Goal: Information Seeking & Learning: Check status

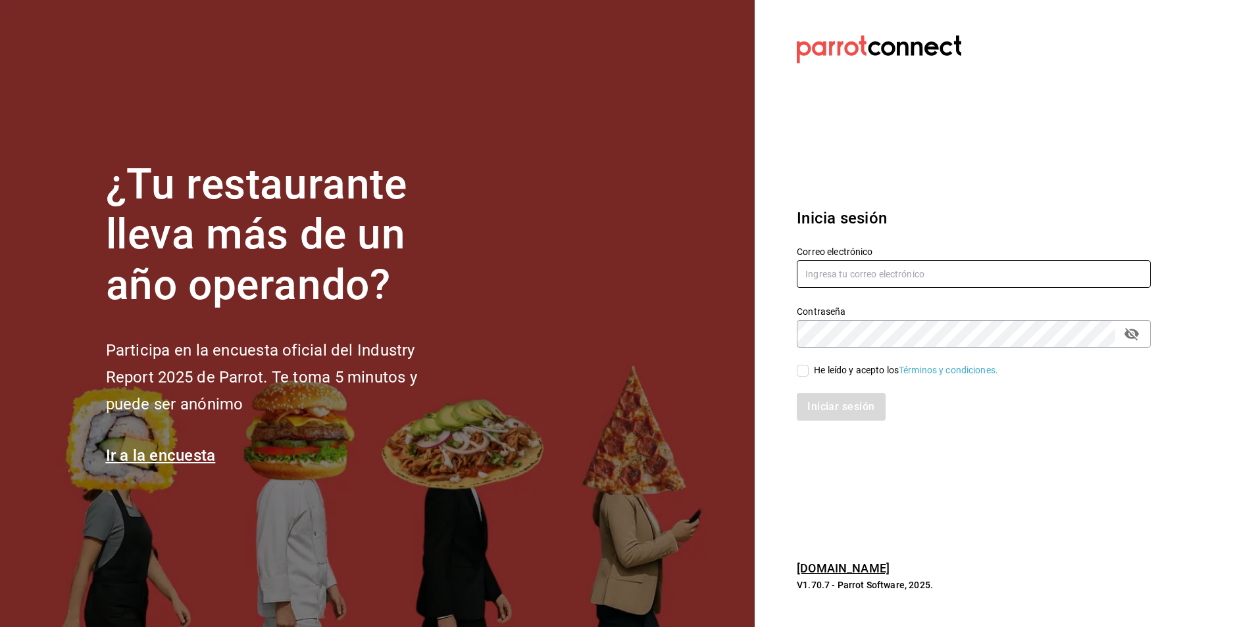
drag, startPoint x: 1257, startPoint y: 7, endPoint x: 854, endPoint y: 275, distance: 483.4
click at [854, 275] on input "text" at bounding box center [973, 274] width 354 height 28
type input "m"
click at [854, 275] on input "text" at bounding box center [973, 274] width 354 height 28
type input "multiuser@dairy.com"
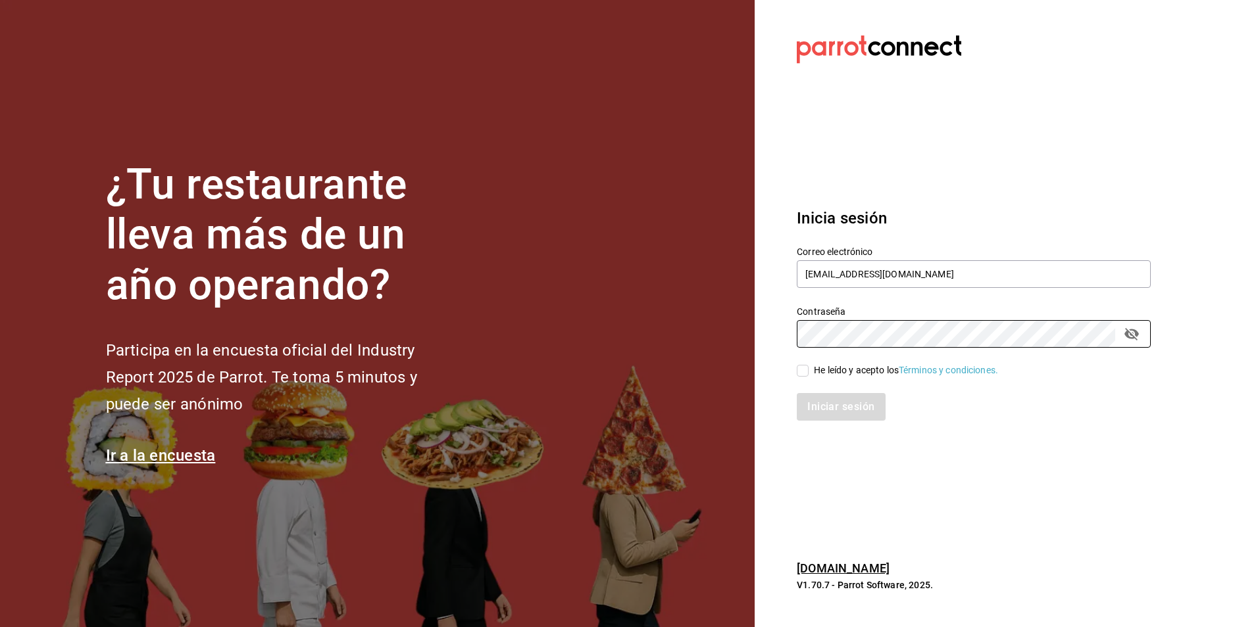
click at [802, 376] on input "He leído y acepto los Términos y condiciones." at bounding box center [802, 371] width 12 height 12
checkbox input "true"
click at [815, 398] on button "Iniciar sesión" at bounding box center [840, 407] width 89 height 28
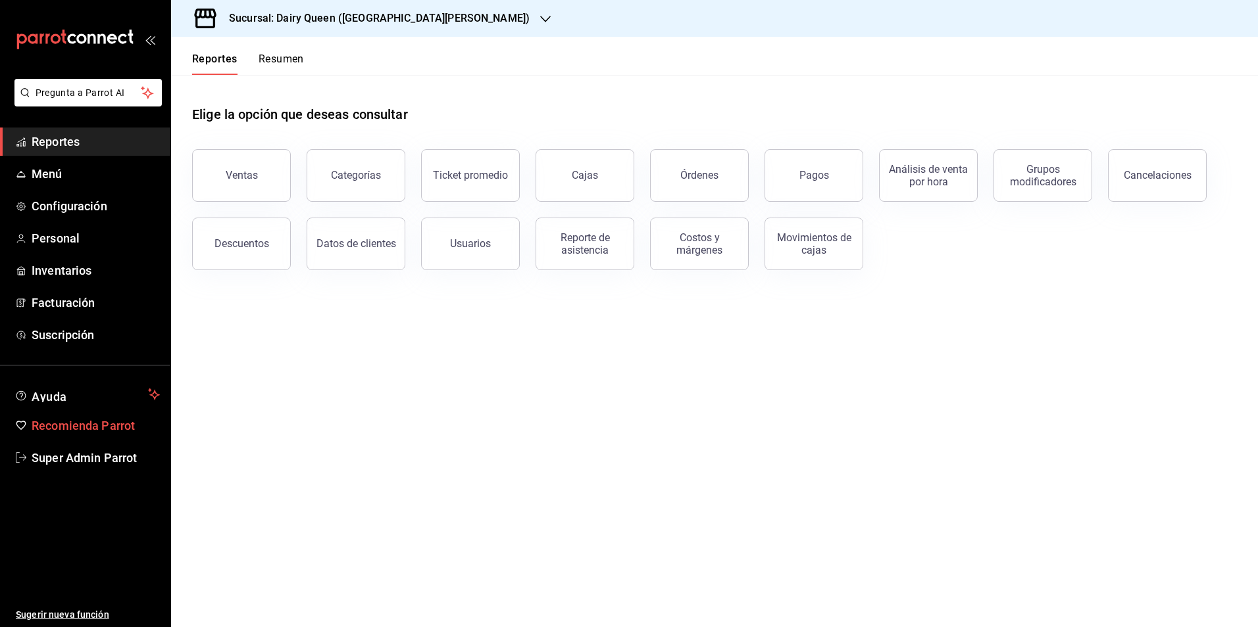
click at [792, 184] on button "Pagos" at bounding box center [813, 175] width 99 height 53
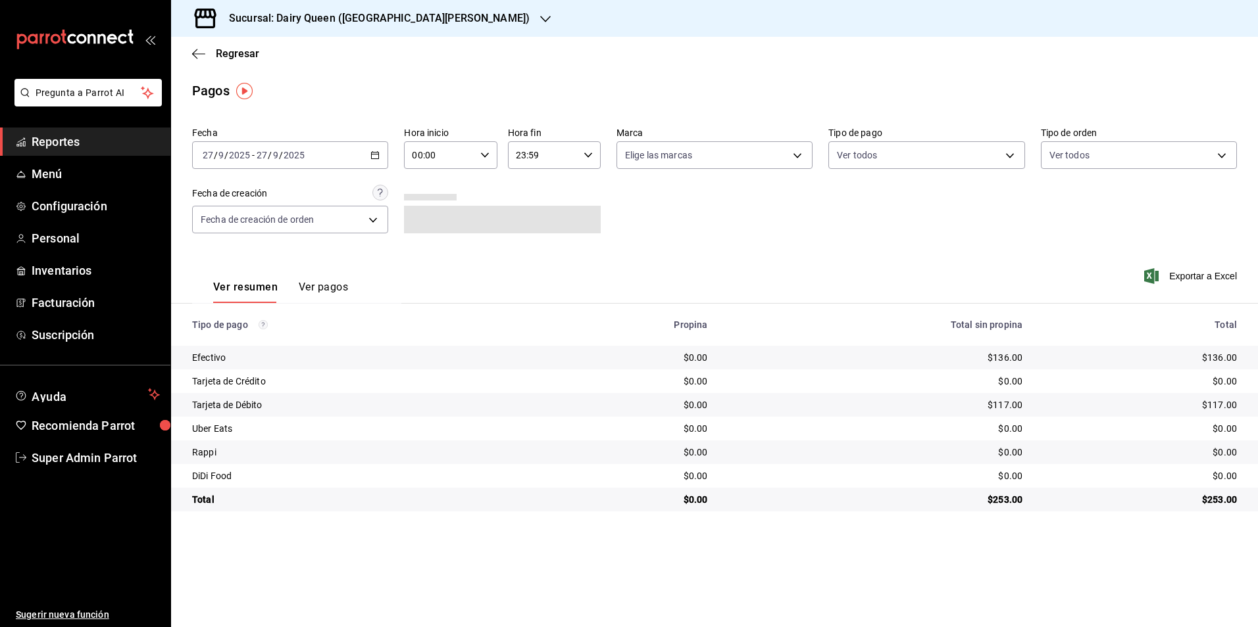
click at [251, 161] on div "[DATE] [DATE] - [DATE] [DATE]" at bounding box center [290, 155] width 196 height 28
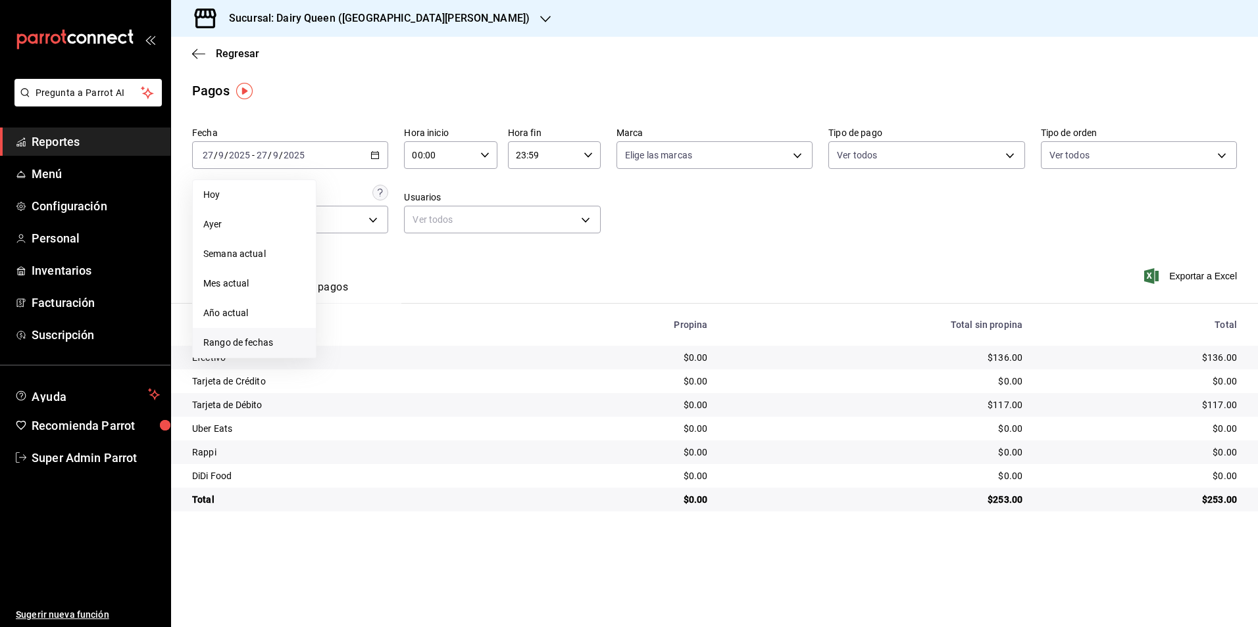
click at [239, 339] on span "Rango de fechas" at bounding box center [254, 343] width 102 height 14
click at [437, 331] on abbr "26" at bounding box center [437, 329] width 9 height 9
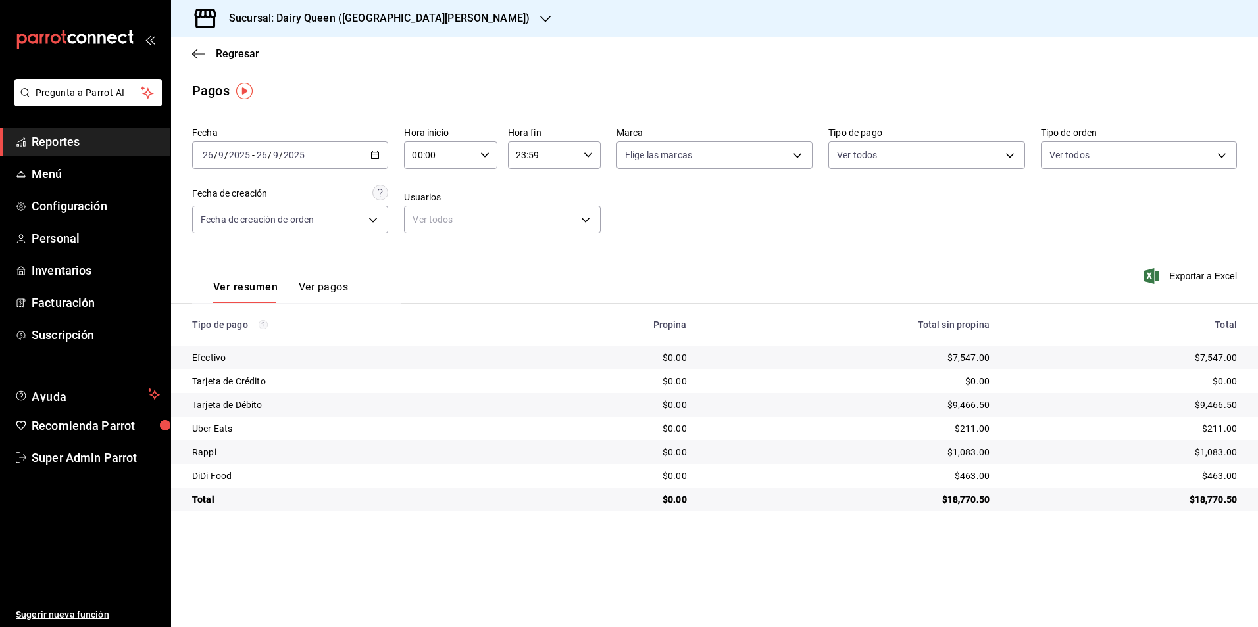
click at [370, 24] on h3 "Sucursal: Dairy Queen ([GEOGRAPHIC_DATA][PERSON_NAME])" at bounding box center [373, 19] width 311 height 16
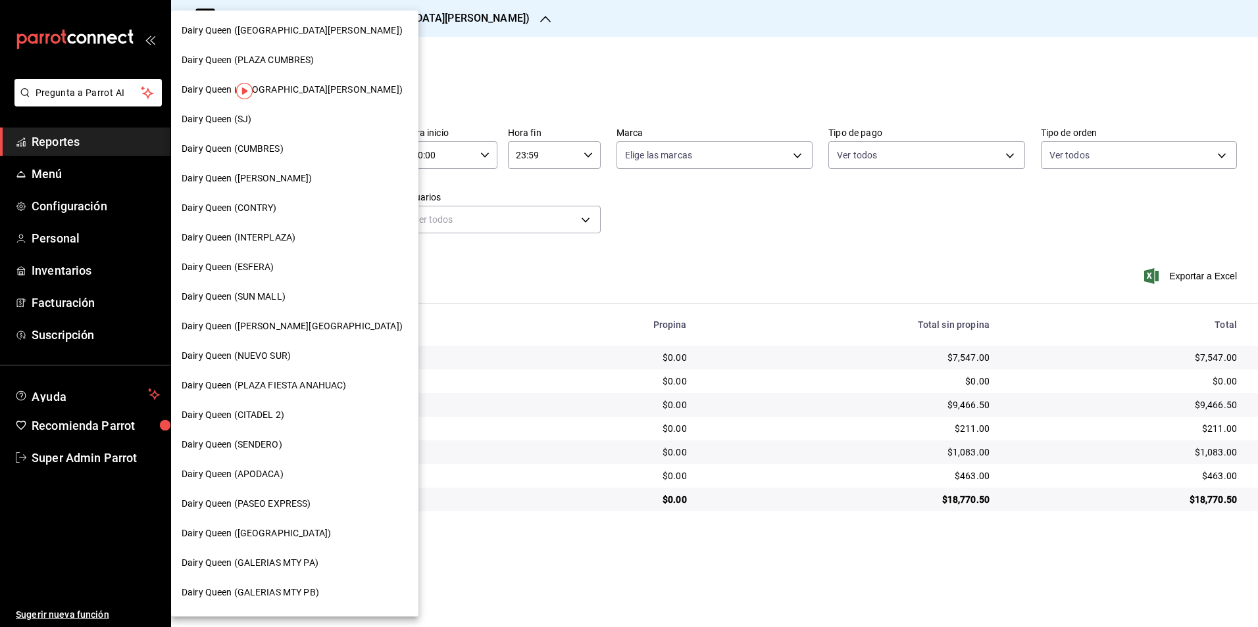
click at [264, 206] on span "Dairy Queen (CONTRY)" at bounding box center [229, 208] width 95 height 14
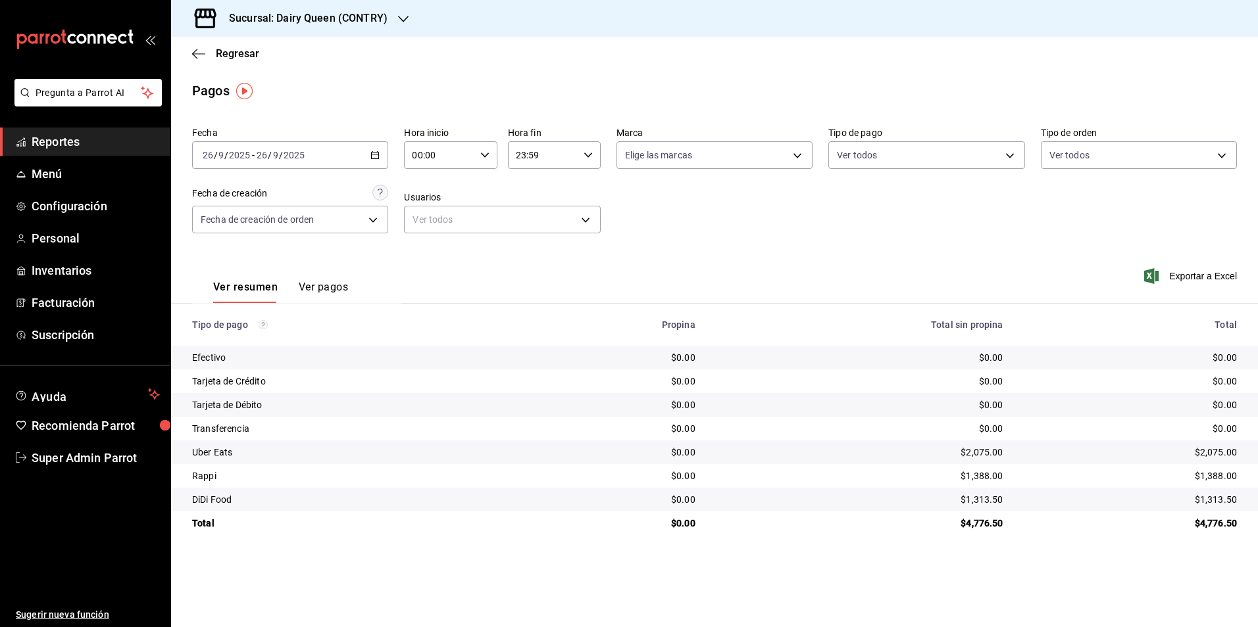
click at [269, 11] on h3 "Sucursal: Dairy Queen (CONTRY)" at bounding box center [302, 19] width 169 height 16
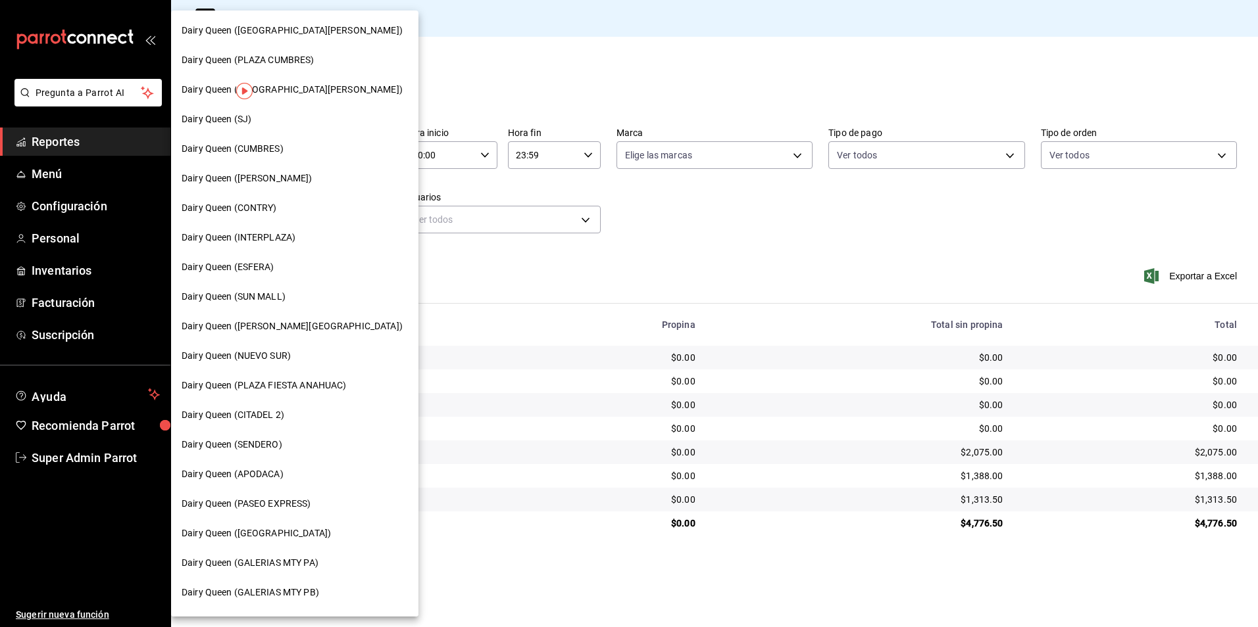
click at [250, 447] on span "Dairy Queen (SENDERO)" at bounding box center [232, 445] width 101 height 14
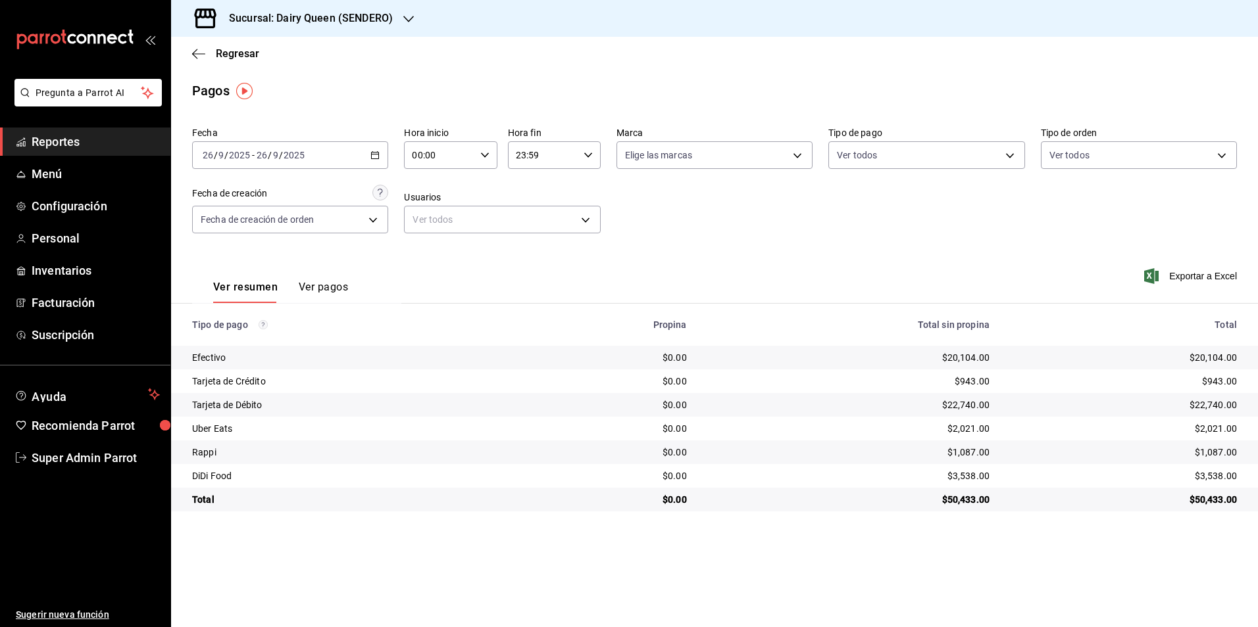
click at [353, 33] on div "Sucursal: Dairy Queen (SENDERO)" at bounding box center [300, 18] width 237 height 37
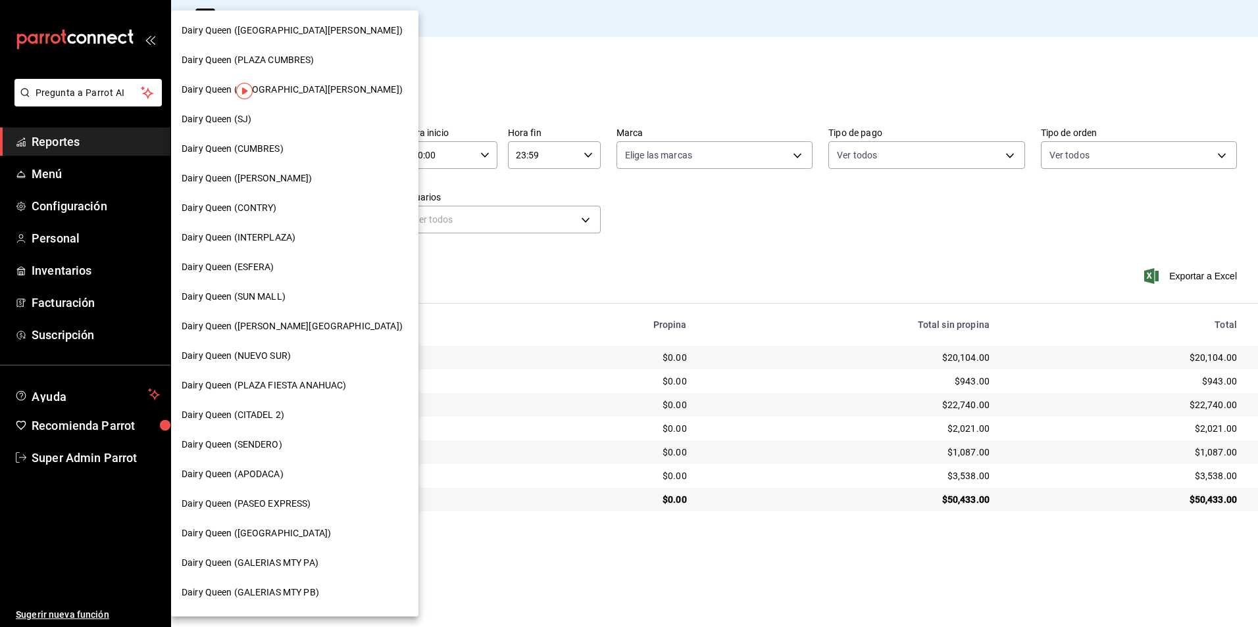
click at [267, 149] on span "Dairy Queen (CUMBRES)" at bounding box center [233, 149] width 102 height 14
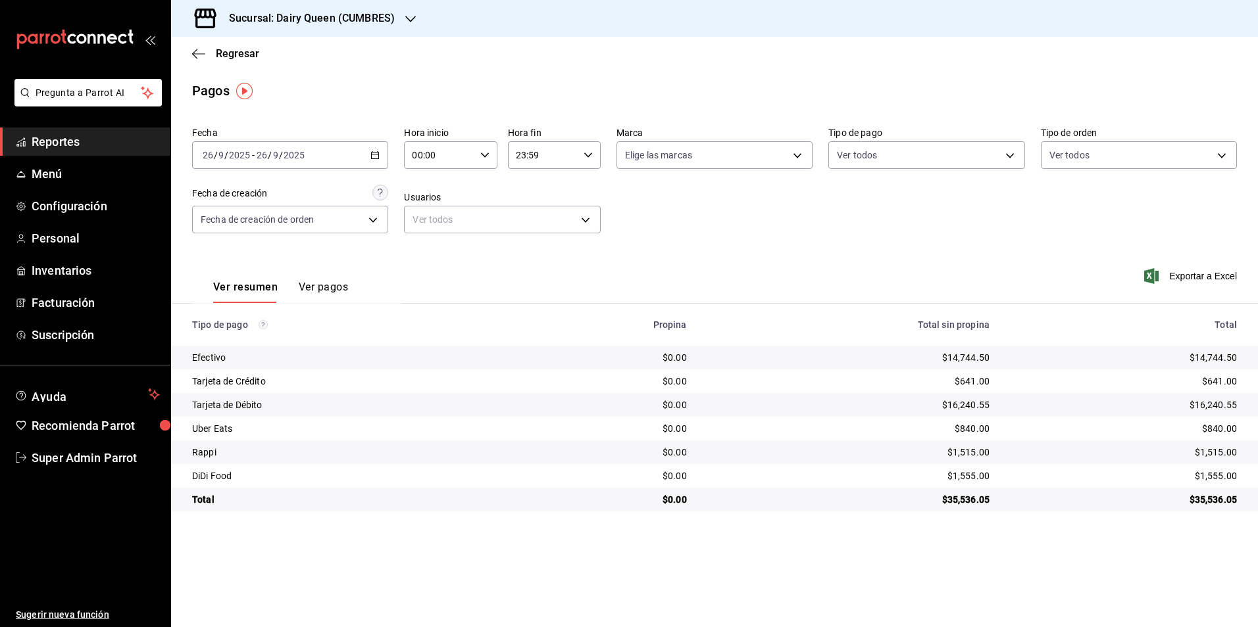
click at [310, 29] on div "Sucursal: Dairy Queen (CUMBRES)" at bounding box center [301, 18] width 239 height 37
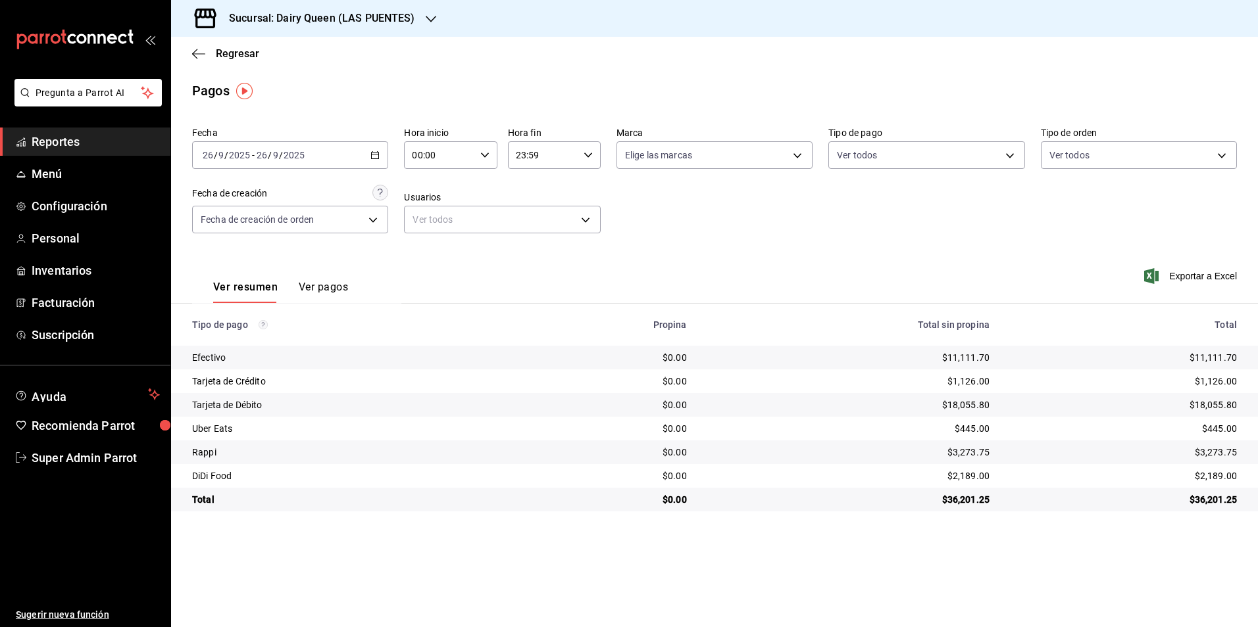
click at [349, 22] on h3 "Sucursal: Dairy Queen (LAS PUENTES)" at bounding box center [316, 19] width 197 height 16
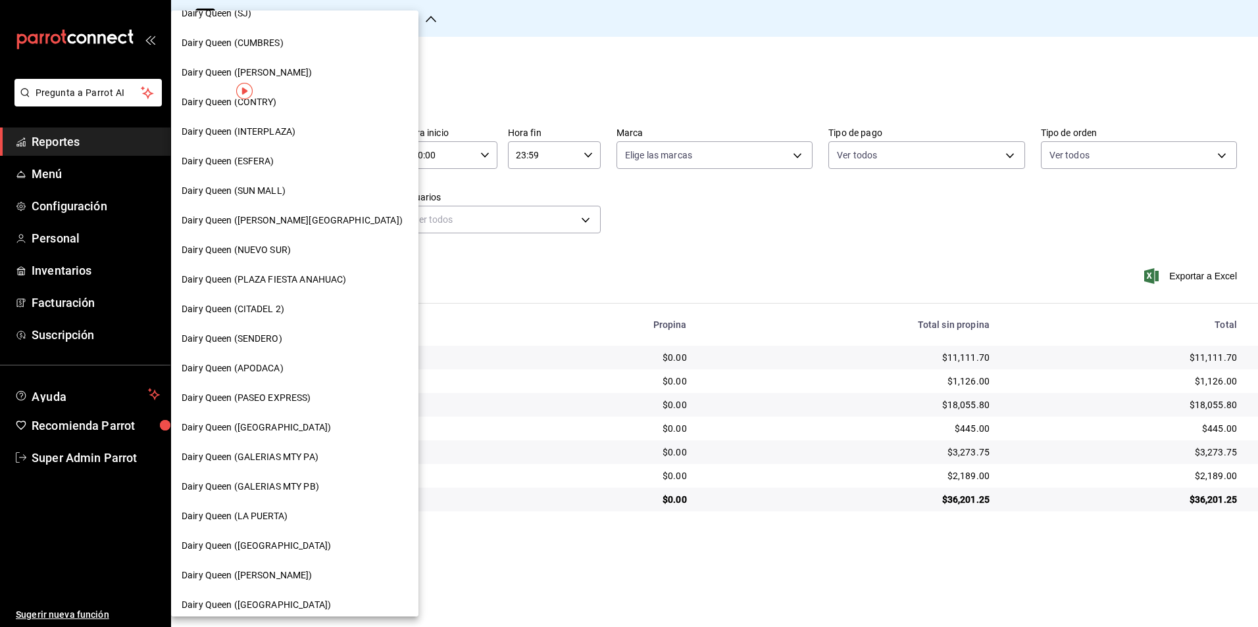
scroll to position [329, 0]
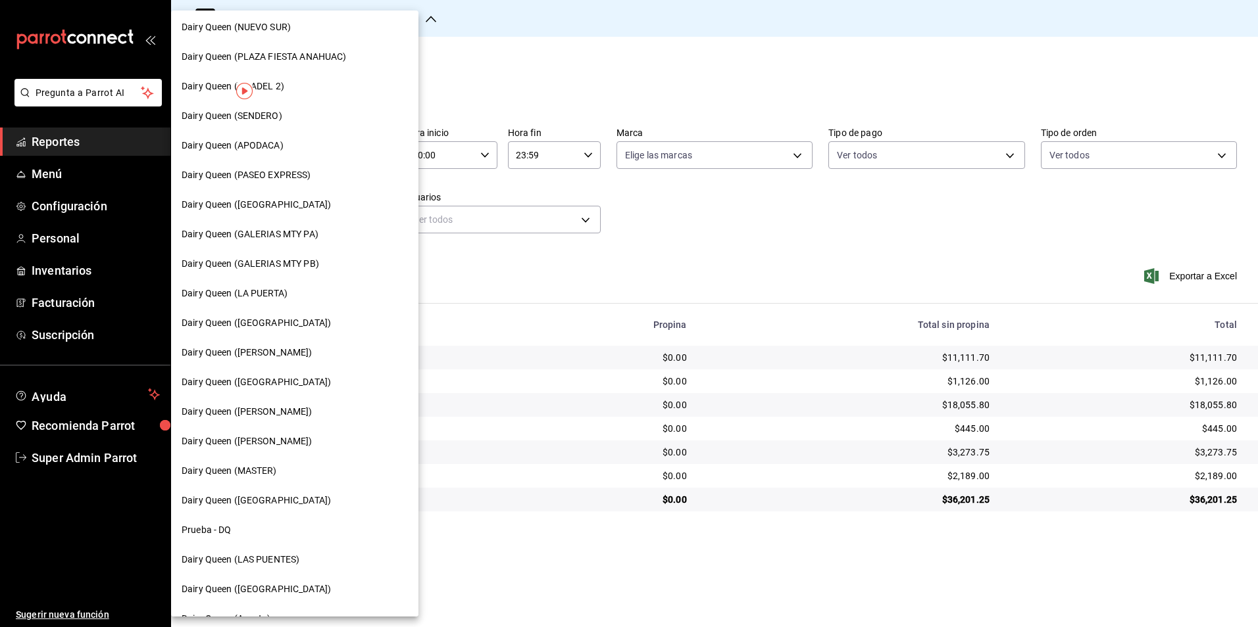
click at [296, 180] on span "Dairy Queen (PASEO EXPRESS)" at bounding box center [247, 175] width 130 height 14
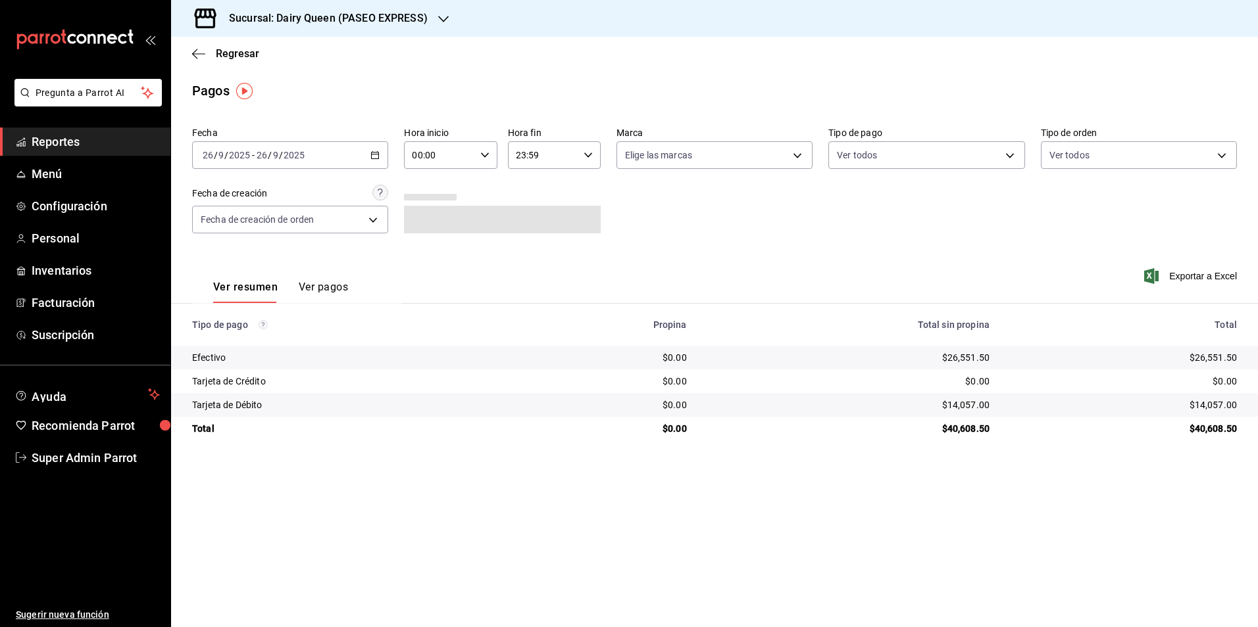
click at [343, 22] on h3 "Sucursal: Dairy Queen (PASEO EXPRESS)" at bounding box center [322, 19] width 209 height 16
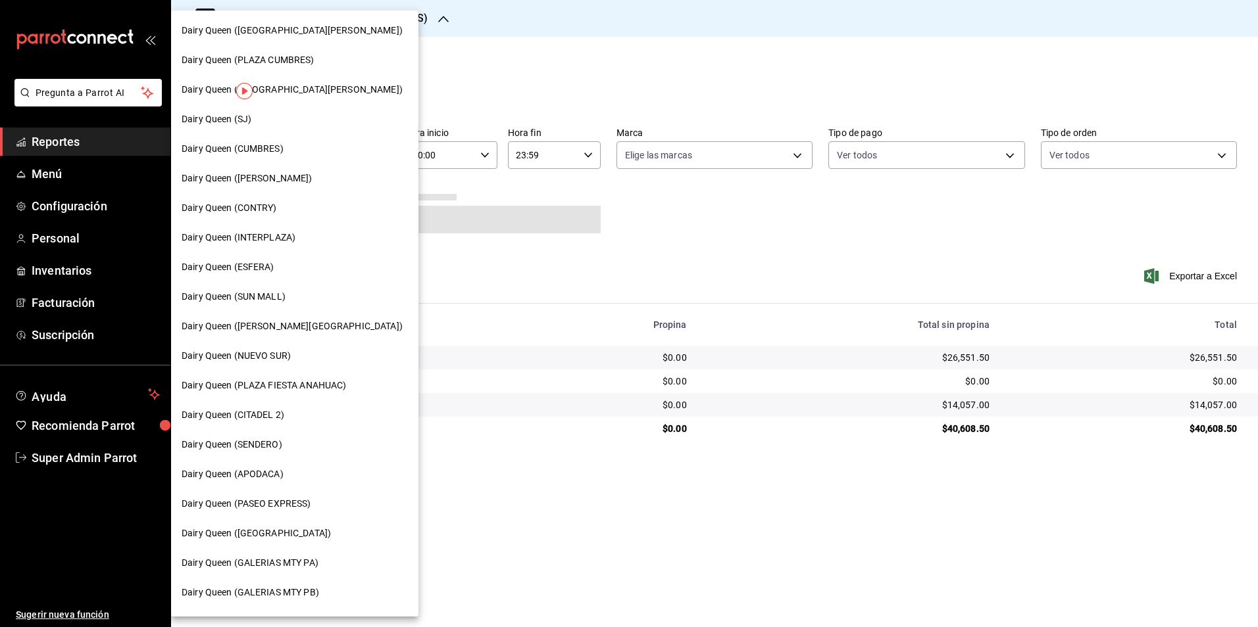
click at [255, 116] on div "Dairy Queen (SJ)" at bounding box center [295, 119] width 226 height 14
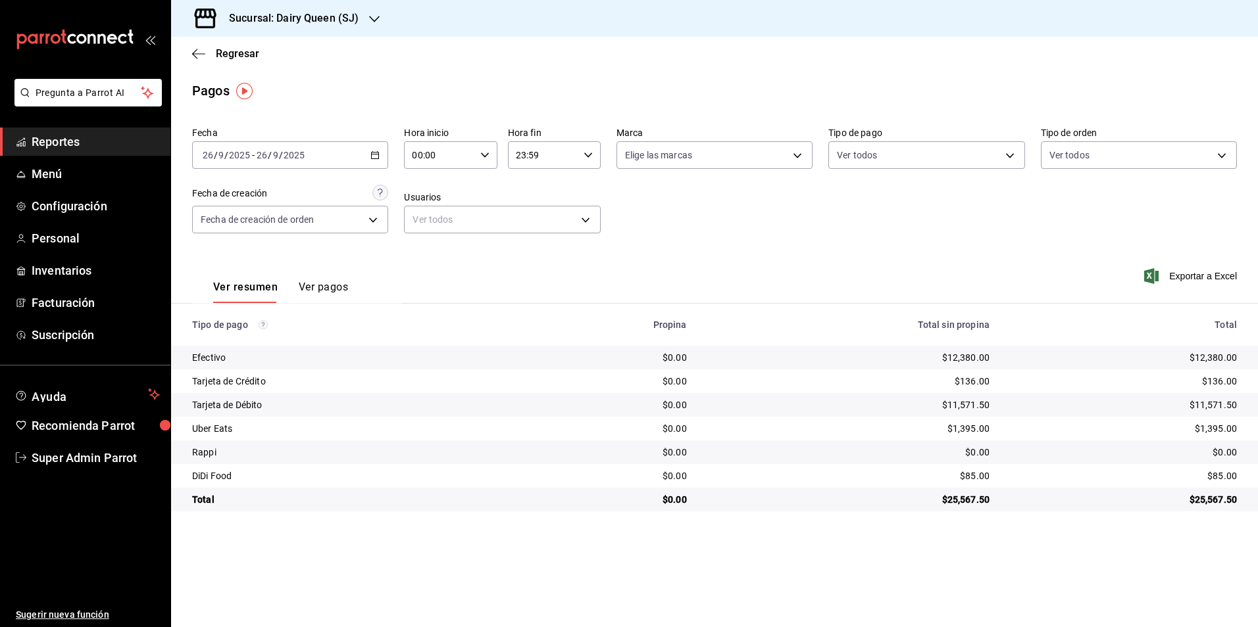
click at [343, 31] on div "Sucursal: Dairy Queen (SJ)" at bounding box center [283, 18] width 203 height 37
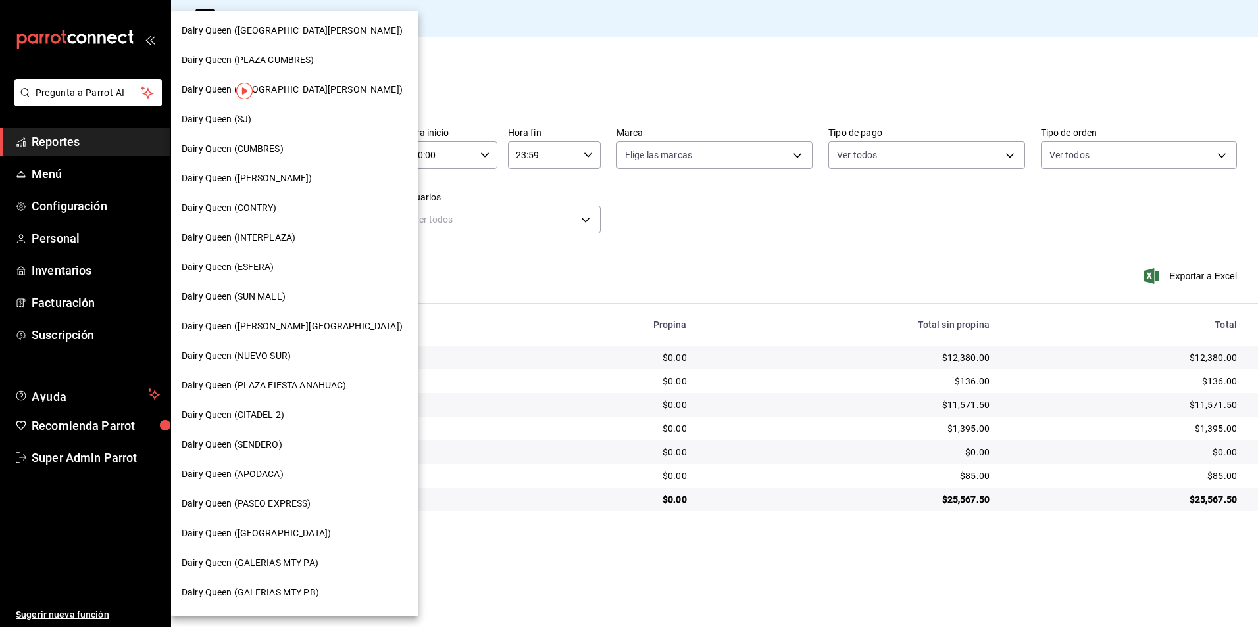
click at [347, 19] on div at bounding box center [629, 313] width 1258 height 627
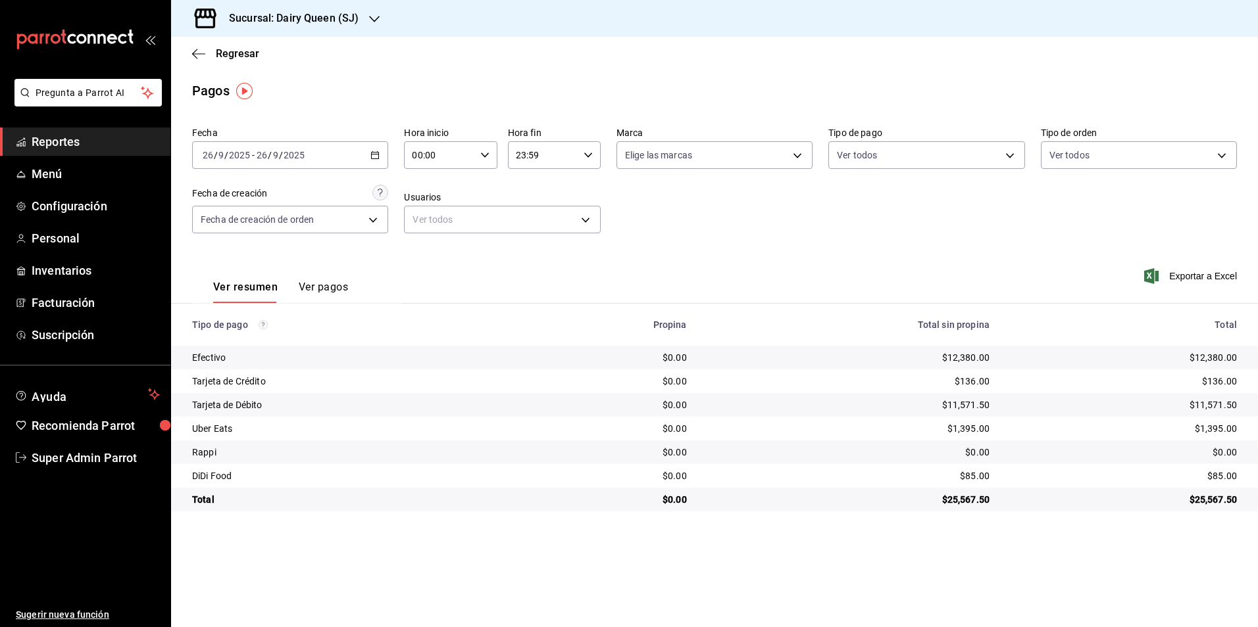
click at [239, 14] on div at bounding box center [629, 313] width 1258 height 627
click at [370, 18] on icon "button" at bounding box center [374, 19] width 11 height 7
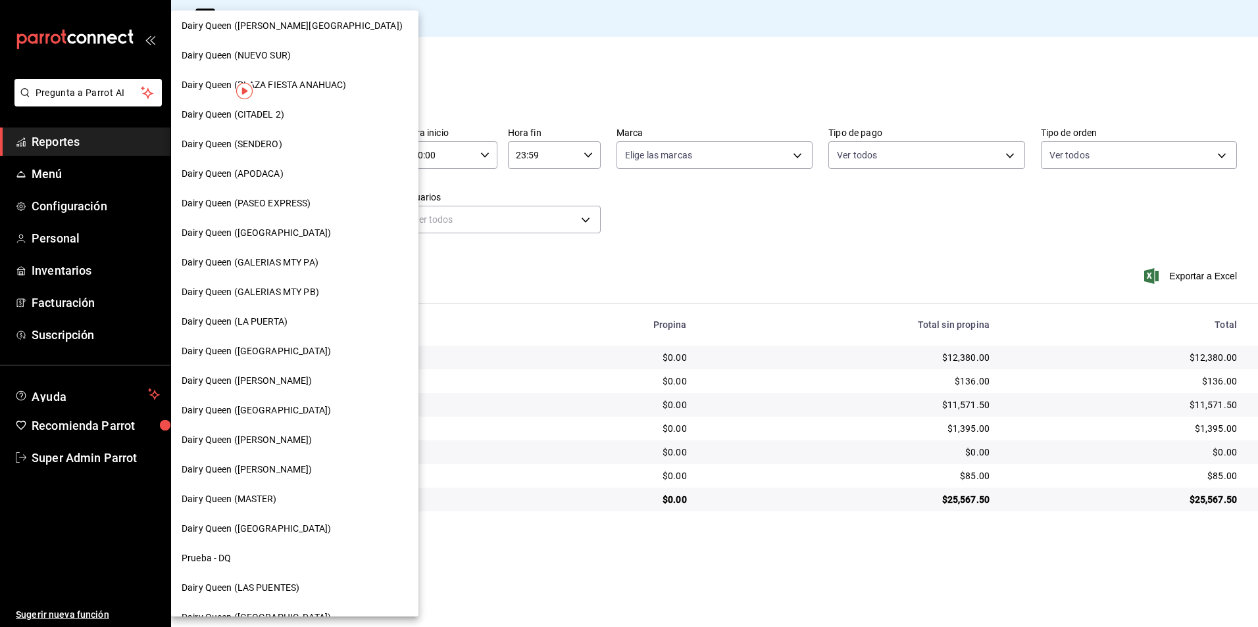
scroll to position [381, 0]
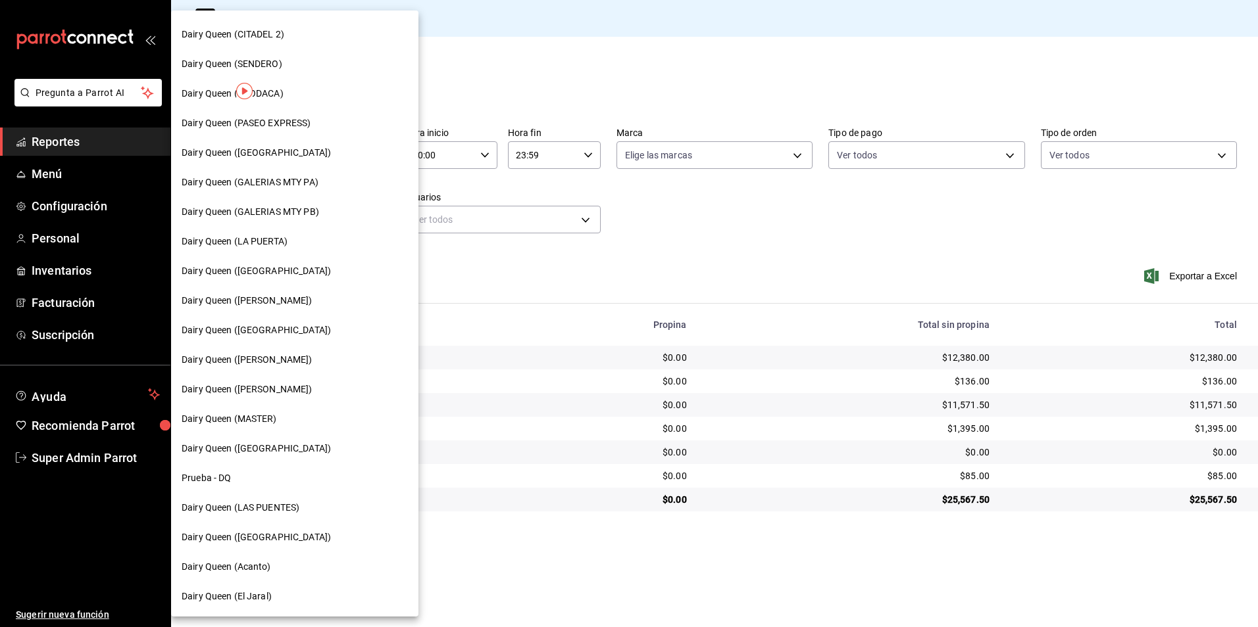
click at [280, 534] on span "Dairy Queen ([GEOGRAPHIC_DATA])" at bounding box center [256, 538] width 149 height 14
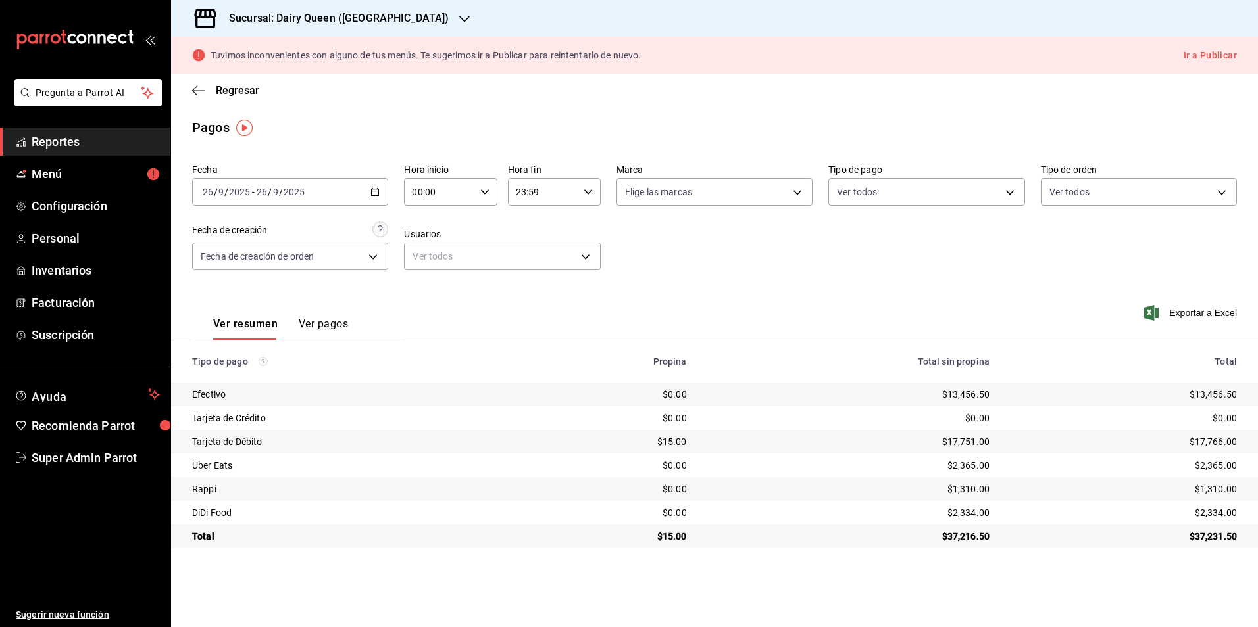
click at [358, 7] on div "Sucursal: Dairy Queen ([GEOGRAPHIC_DATA])" at bounding box center [328, 18] width 293 height 37
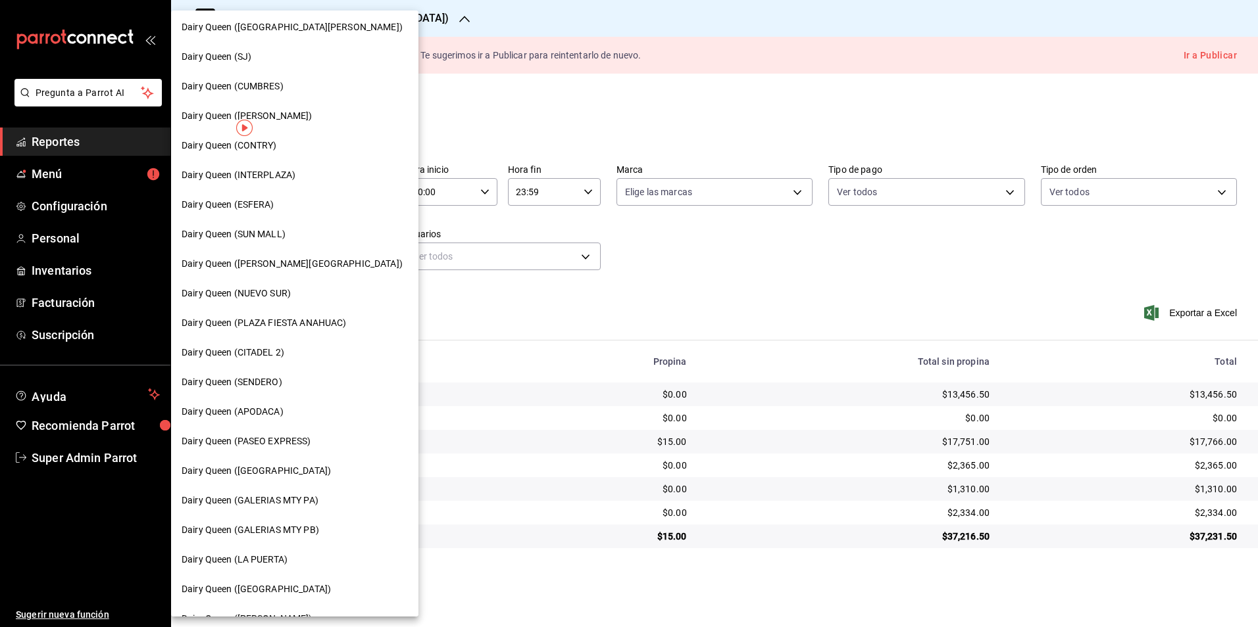
scroll to position [197, 0]
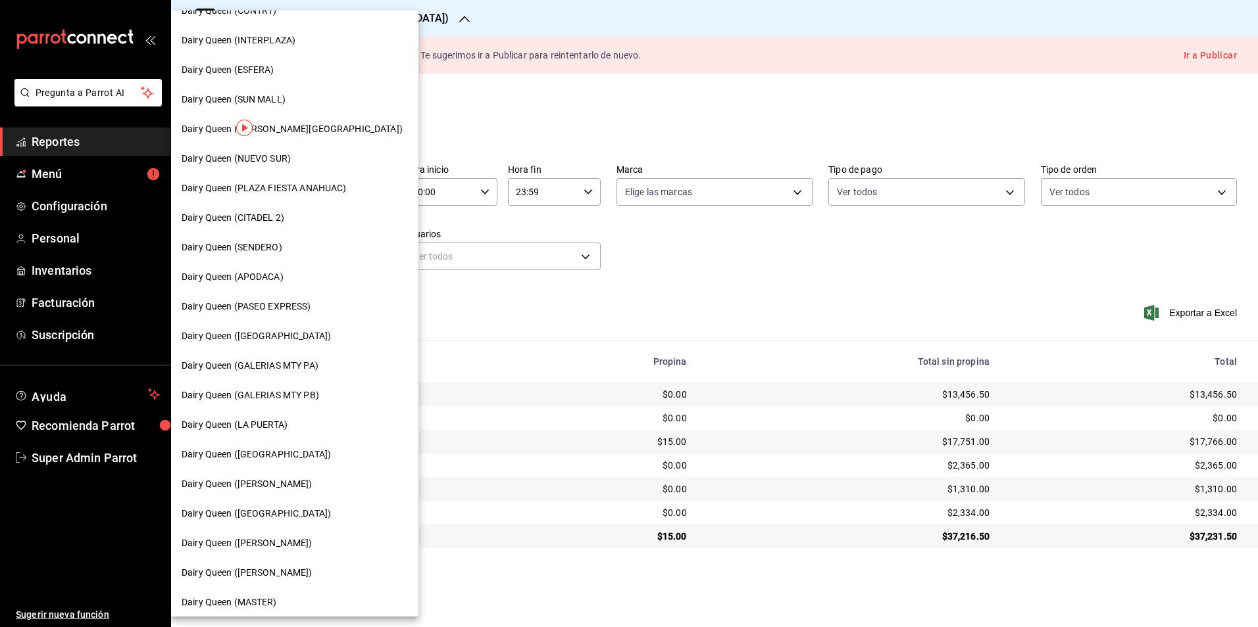
click at [287, 424] on span "Dairy Queen (LA PUERTA)" at bounding box center [235, 425] width 106 height 14
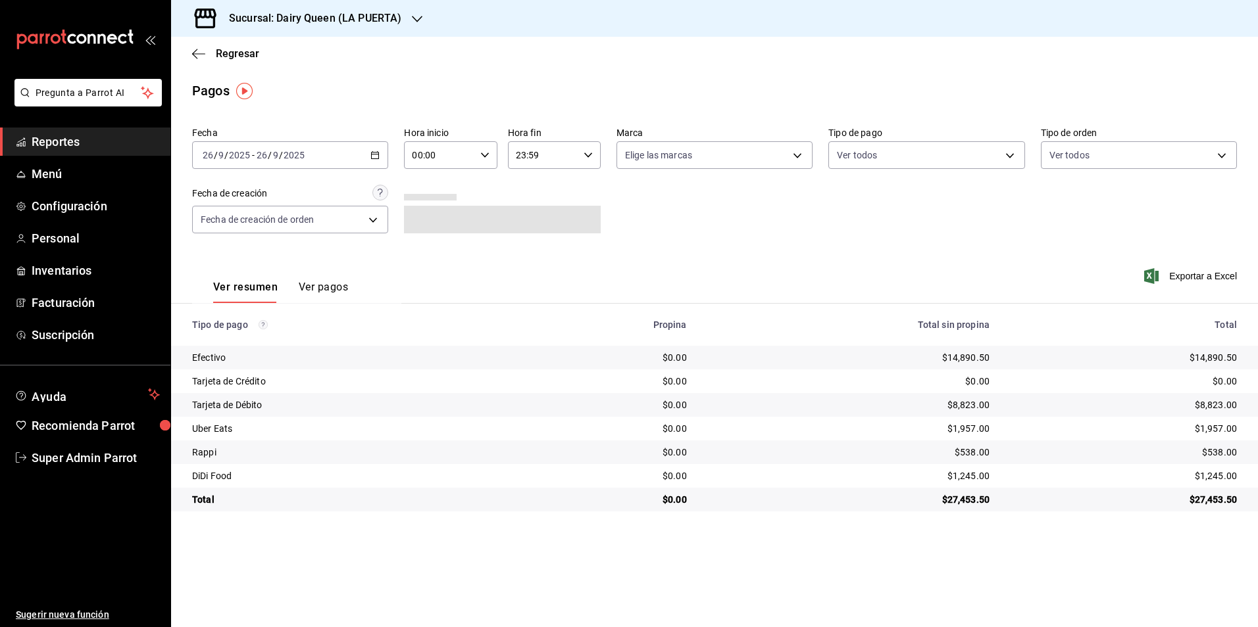
click at [297, 14] on h3 "Sucursal: Dairy Queen (LA PUERTA)" at bounding box center [309, 19] width 183 height 16
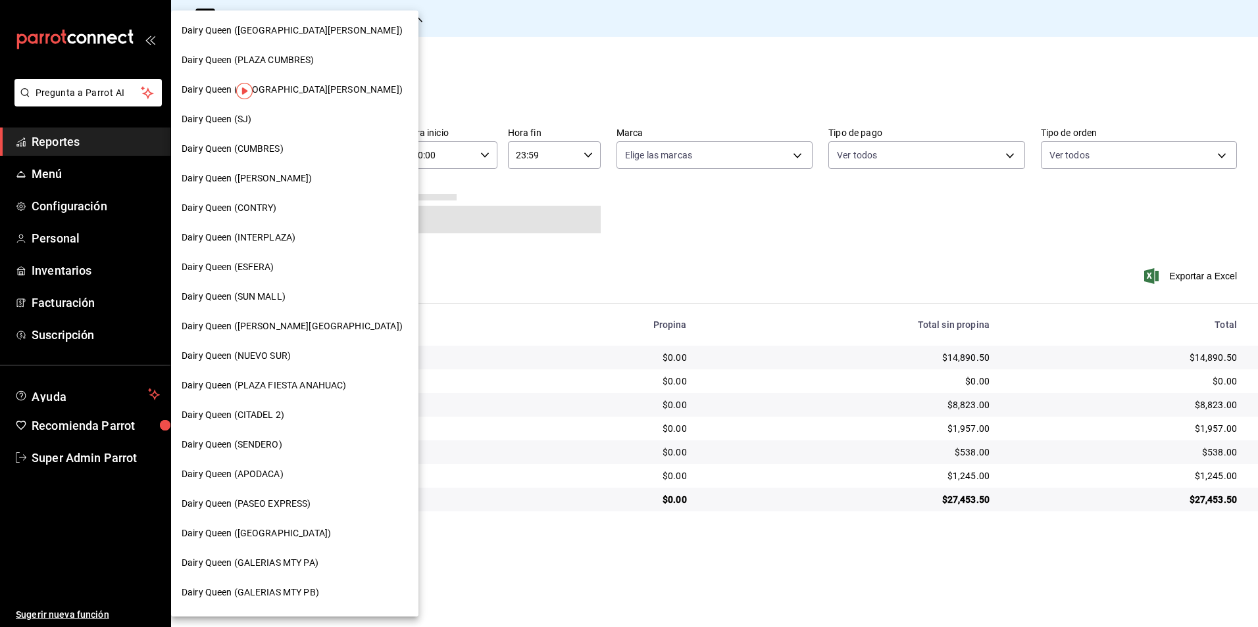
click at [272, 329] on span "Dairy Queen ([PERSON_NAME][GEOGRAPHIC_DATA])" at bounding box center [292, 327] width 221 height 14
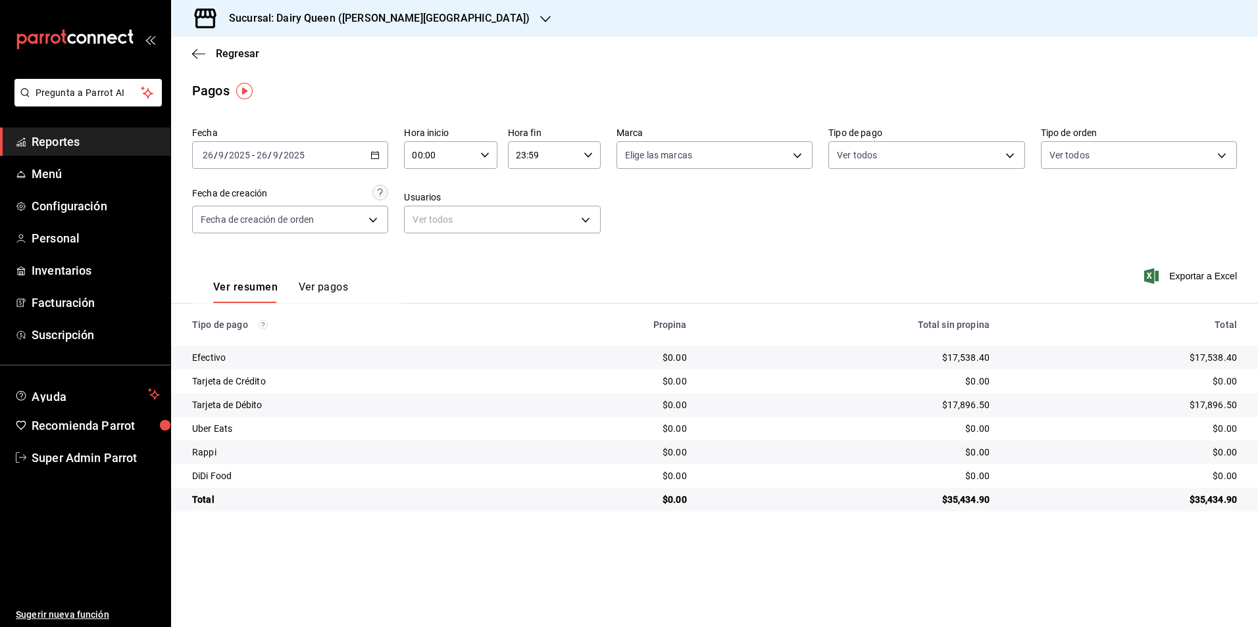
click at [351, 10] on div "Sucursal: Dairy Queen ([PERSON_NAME][GEOGRAPHIC_DATA])" at bounding box center [369, 18] width 374 height 37
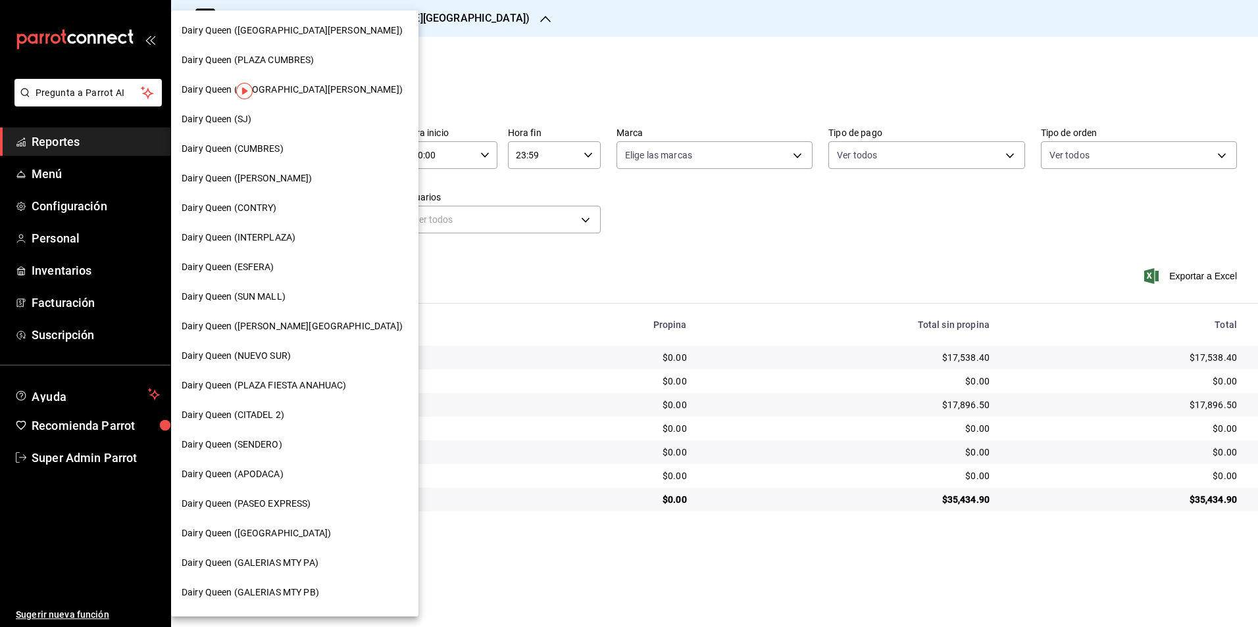
click at [289, 538] on div at bounding box center [629, 313] width 1258 height 627
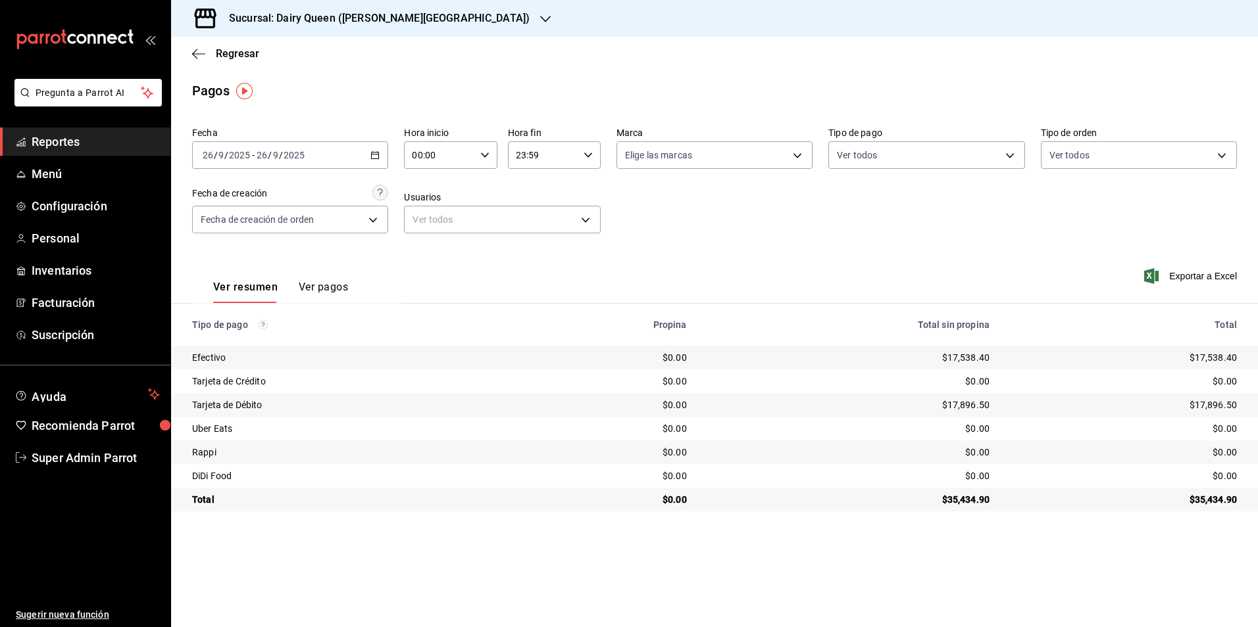
click at [335, 28] on div "Sucursal: Dairy Queen ([PERSON_NAME][GEOGRAPHIC_DATA])" at bounding box center [369, 18] width 374 height 37
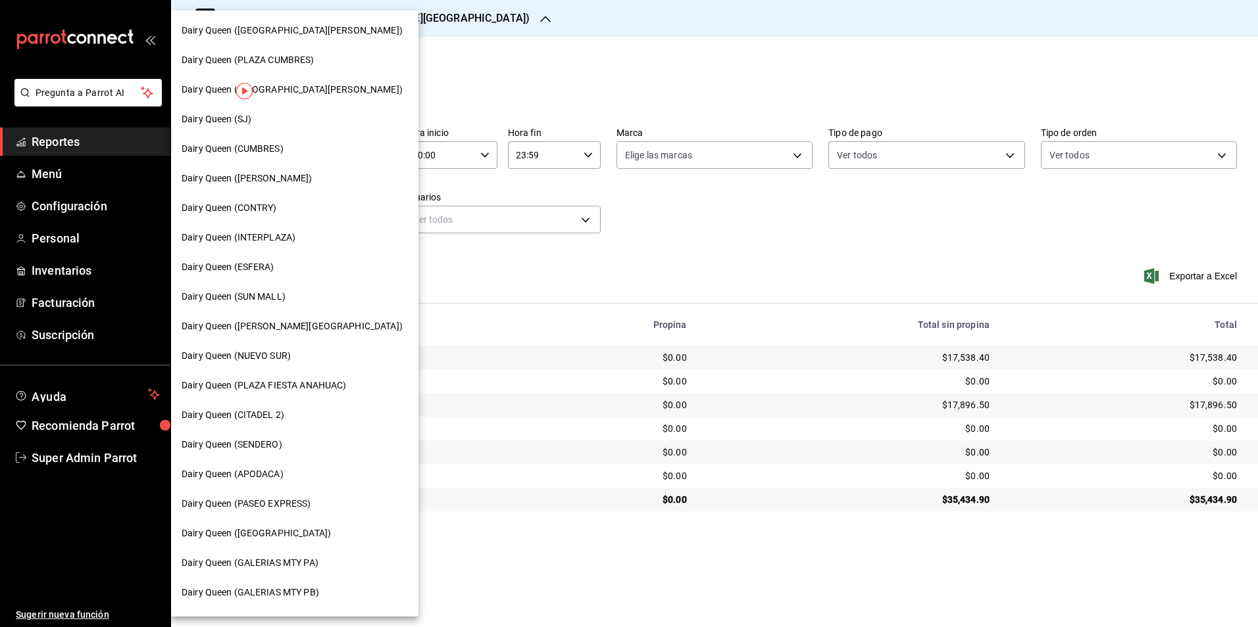
click at [239, 531] on span "Dairy Queen ([GEOGRAPHIC_DATA])" at bounding box center [256, 534] width 149 height 14
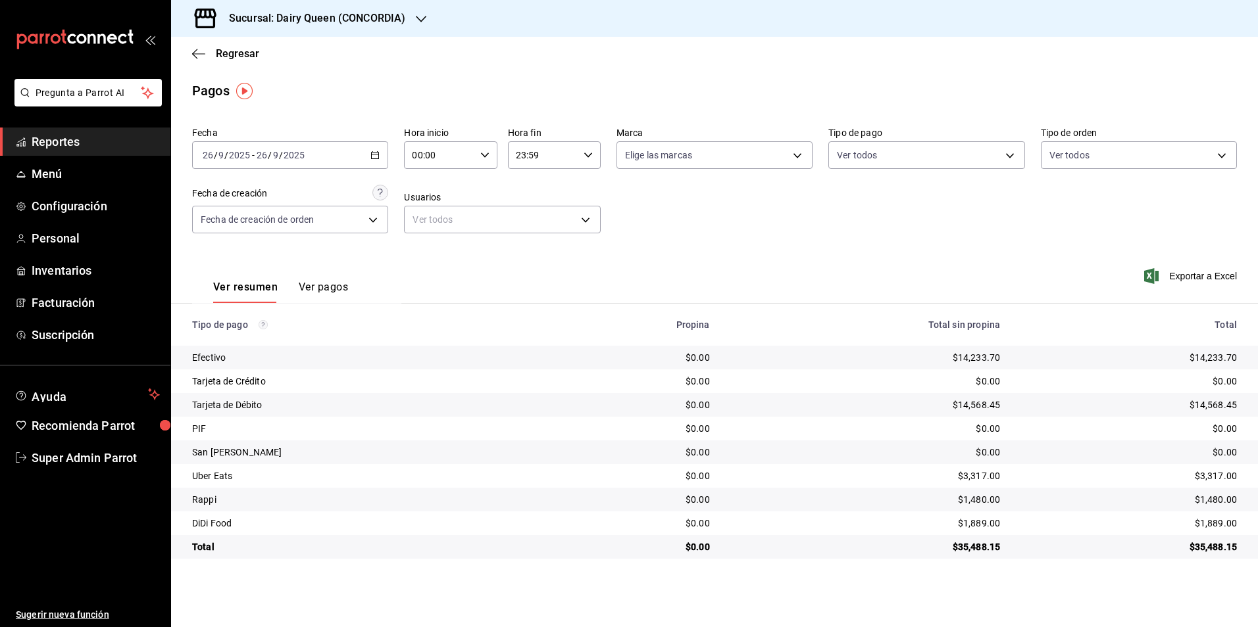
click at [348, 28] on div "Sucursal: Dairy Queen (CONCORDIA)" at bounding box center [307, 18] width 250 height 37
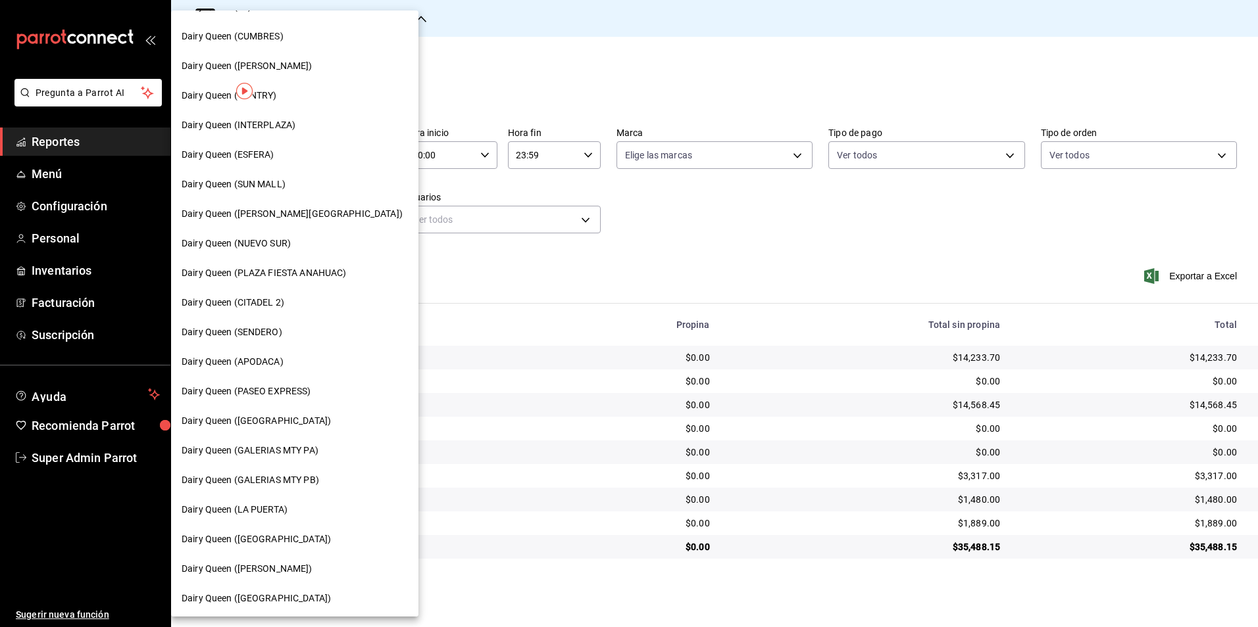
scroll to position [263, 0]
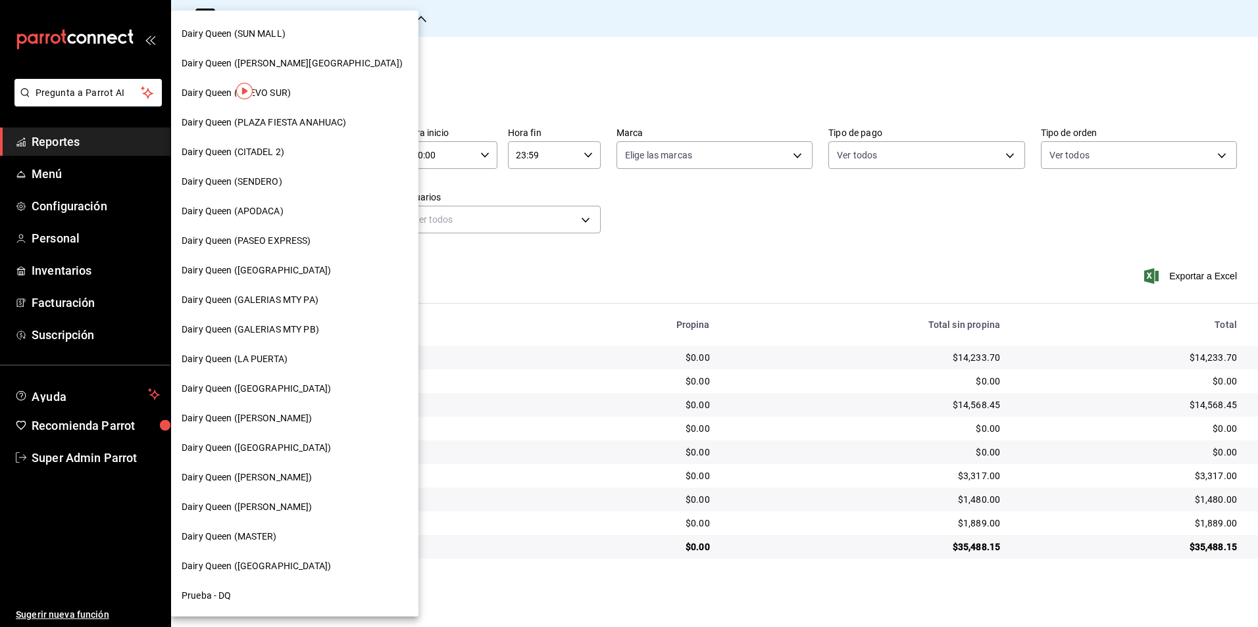
click at [282, 451] on span "Dairy Queen ([GEOGRAPHIC_DATA])" at bounding box center [256, 448] width 149 height 14
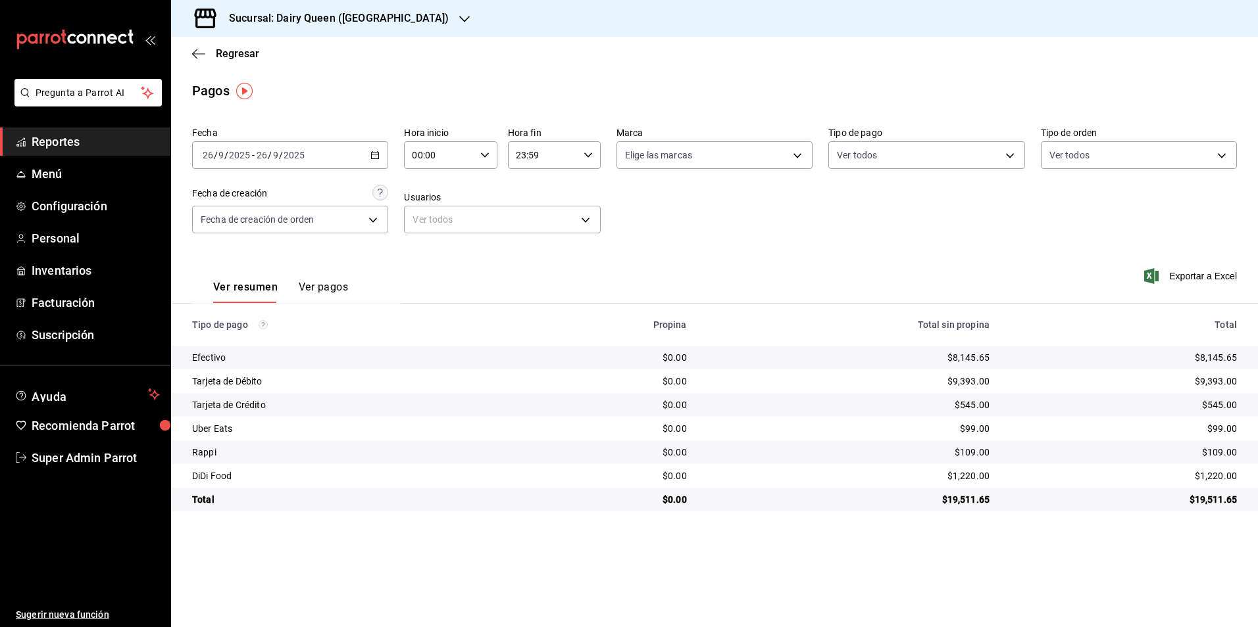
click at [288, 9] on div "Sucursal: Dairy Queen ([GEOGRAPHIC_DATA])" at bounding box center [328, 18] width 293 height 37
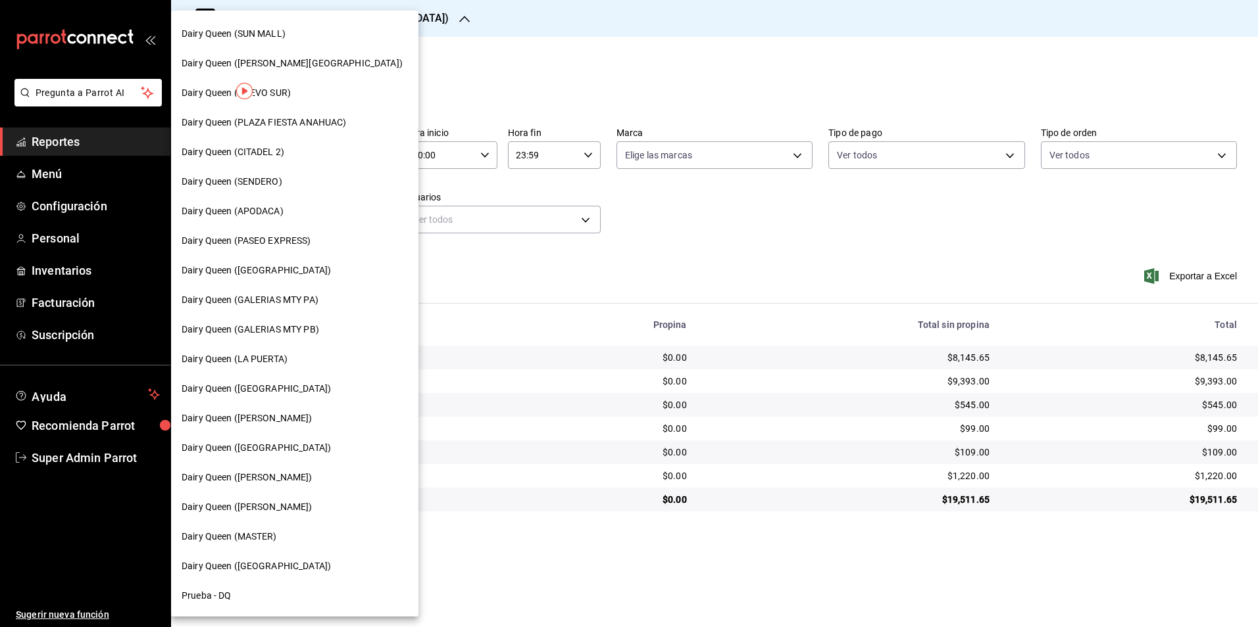
click at [268, 483] on span "Dairy Queen ([PERSON_NAME])" at bounding box center [247, 478] width 131 height 14
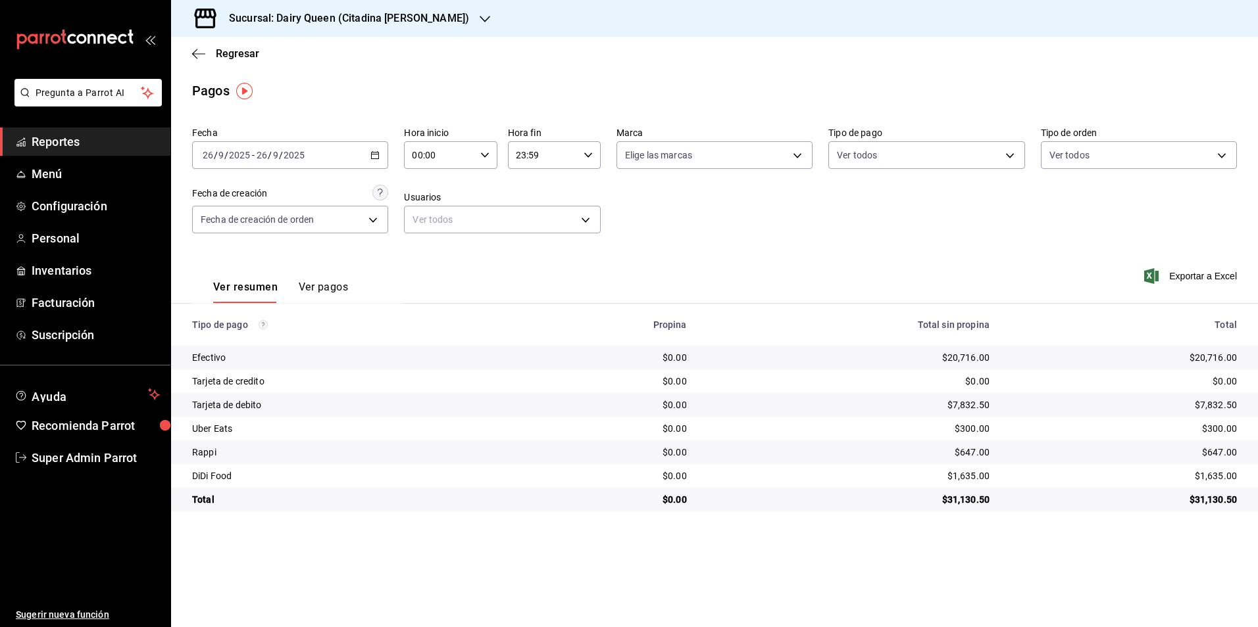
click at [288, 28] on div "Sucursal: Dairy Queen (Citadina [PERSON_NAME])" at bounding box center [339, 18] width 314 height 37
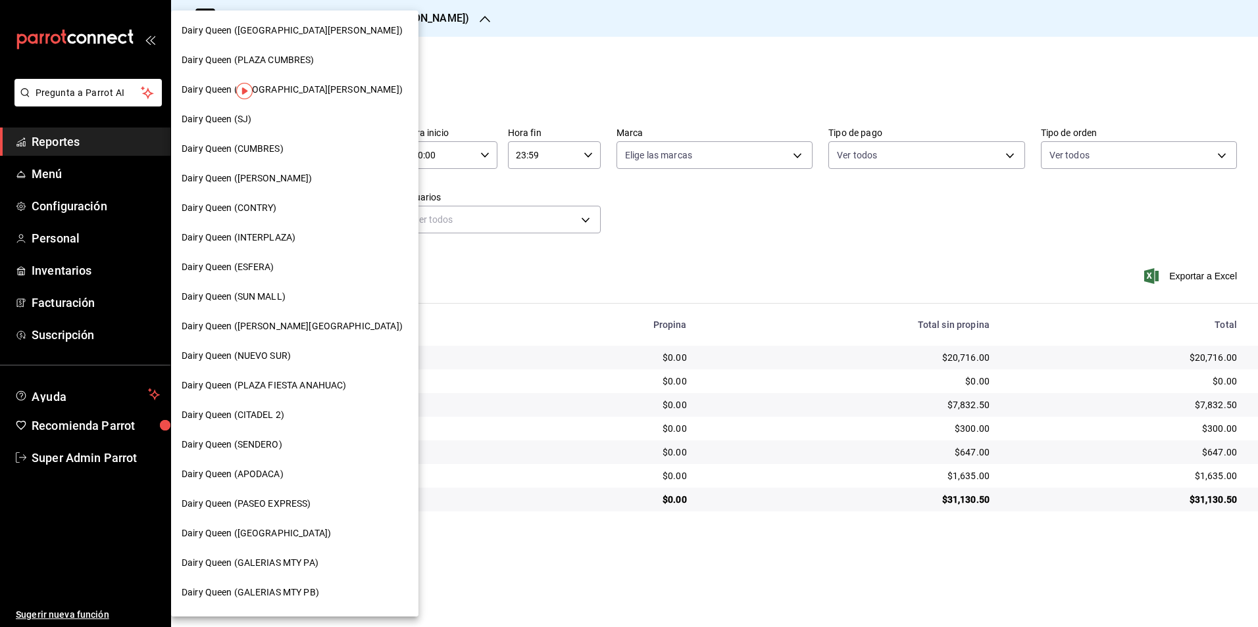
click at [283, 87] on span "Dairy Queen ([GEOGRAPHIC_DATA][PERSON_NAME])" at bounding box center [292, 90] width 221 height 14
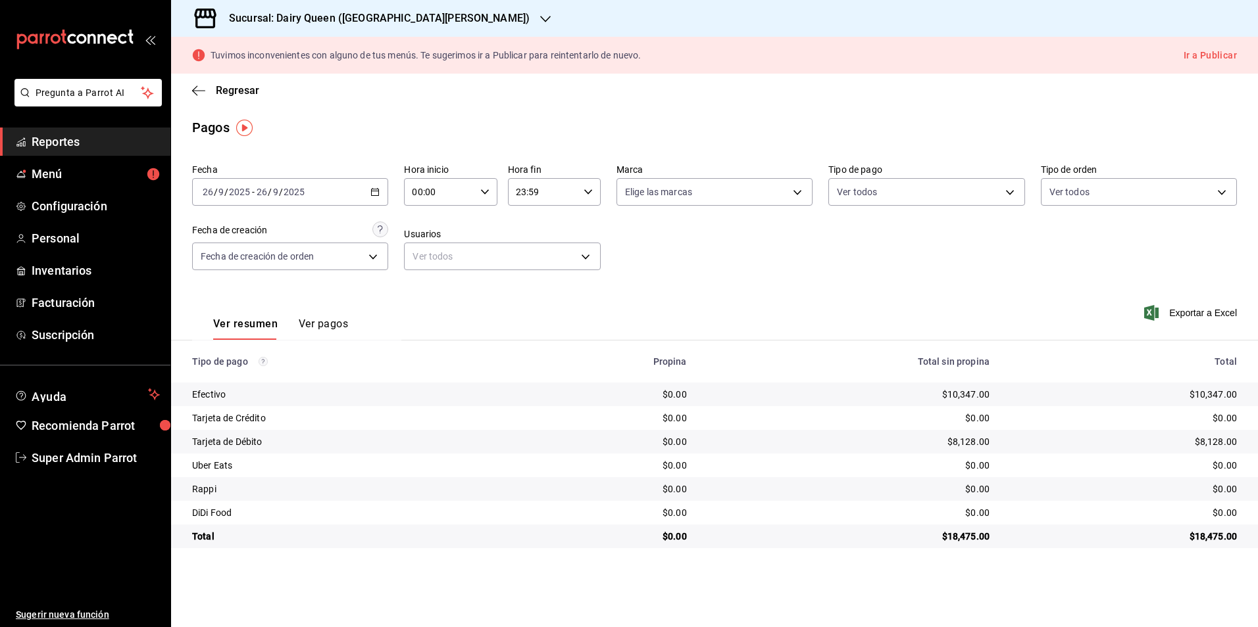
click at [285, 24] on h3 "Sucursal: Dairy Queen ([GEOGRAPHIC_DATA][PERSON_NAME])" at bounding box center [373, 19] width 311 height 16
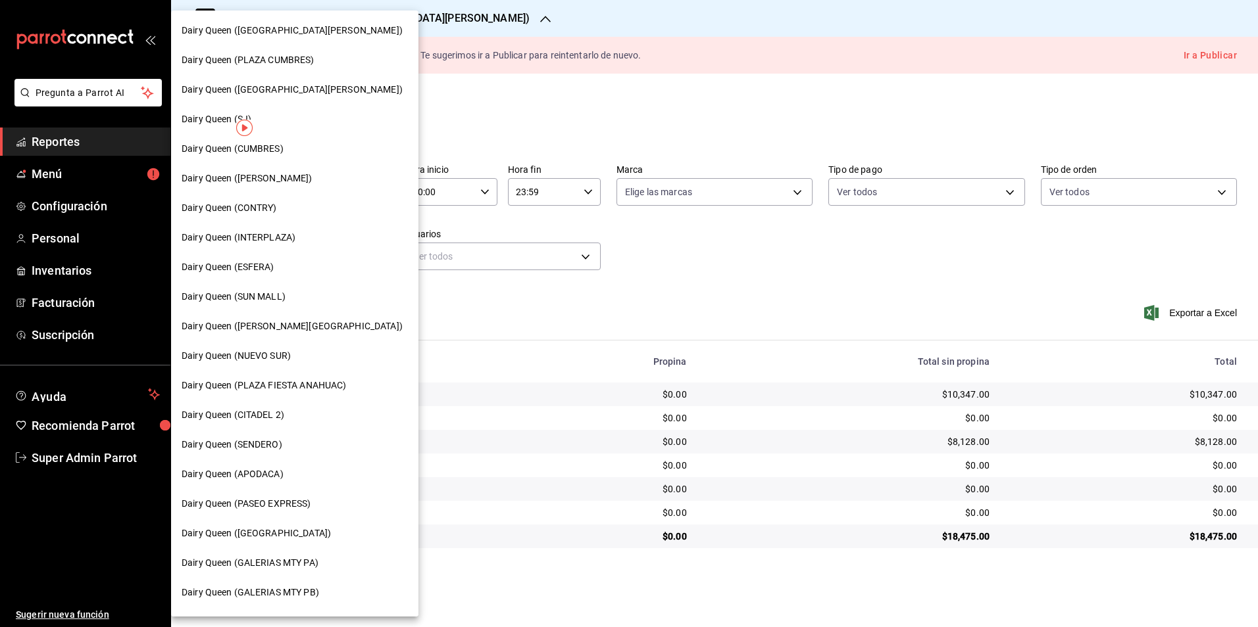
click at [284, 181] on span "Dairy Queen ([PERSON_NAME])" at bounding box center [247, 179] width 131 height 14
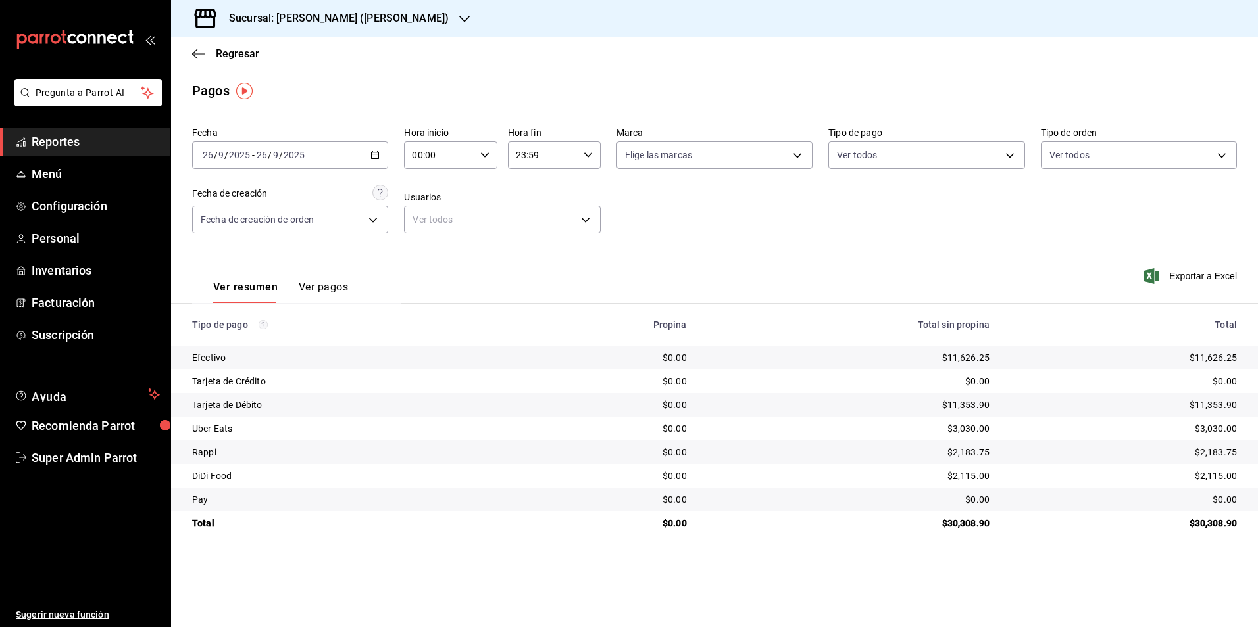
click at [389, 30] on div "Sucursal: [PERSON_NAME] ([PERSON_NAME])" at bounding box center [328, 18] width 293 height 37
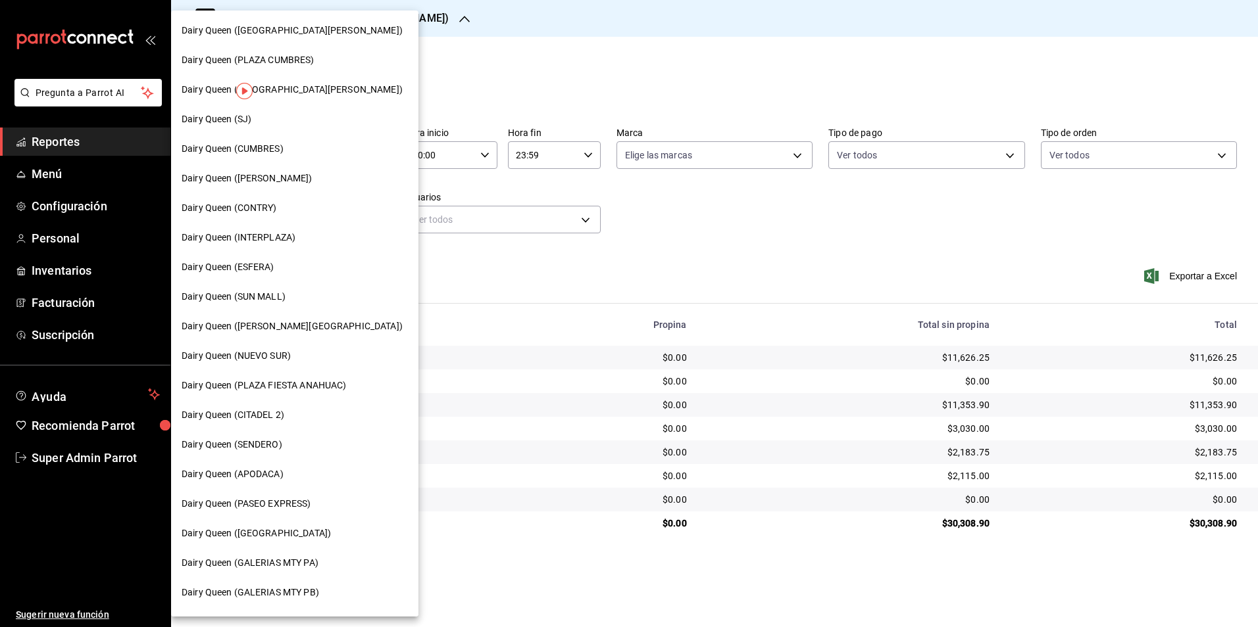
click at [389, 23] on div "Dairy Queen ([GEOGRAPHIC_DATA][PERSON_NAME]) Dairy Queen ([GEOGRAPHIC_DATA]) Da…" at bounding box center [294, 314] width 247 height 606
click at [315, 40] on div "Dairy Queen ([GEOGRAPHIC_DATA][PERSON_NAME])" at bounding box center [294, 31] width 247 height 30
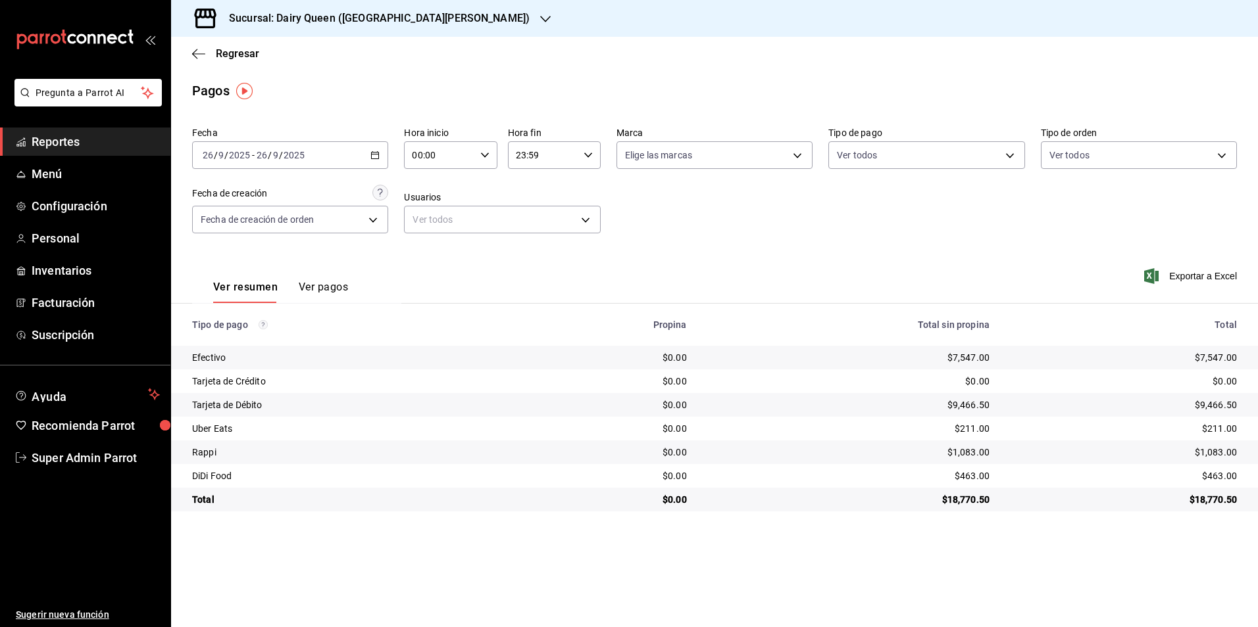
click at [323, 26] on h3 "Sucursal: Dairy Queen ([GEOGRAPHIC_DATA][PERSON_NAME])" at bounding box center [373, 19] width 311 height 16
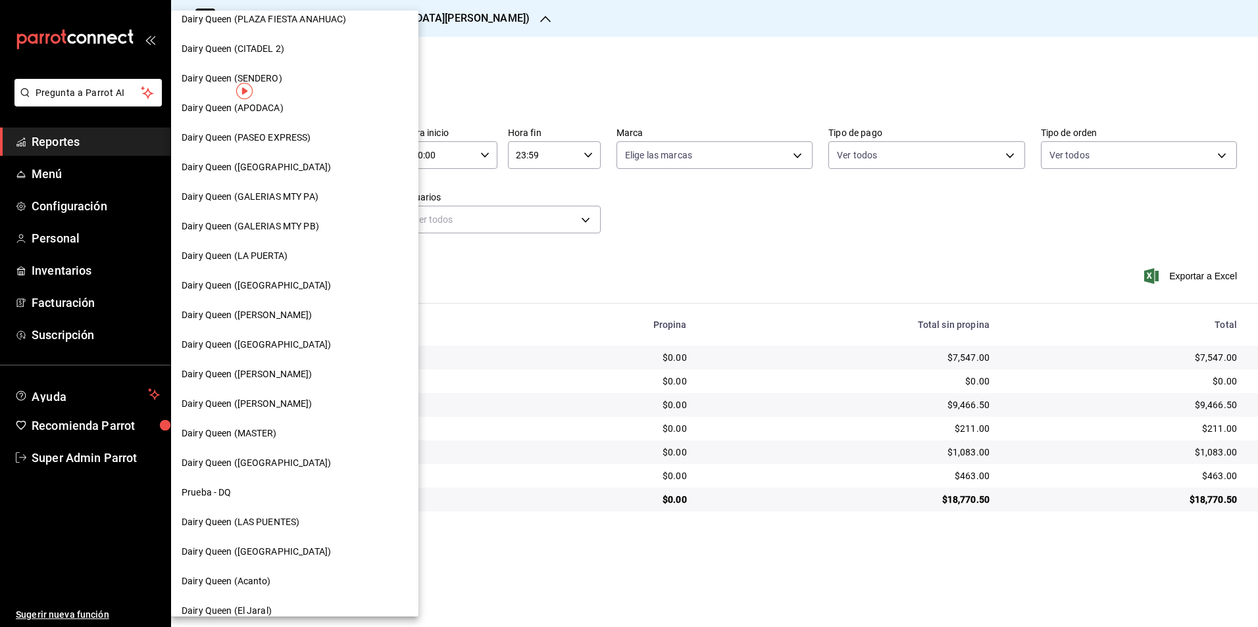
scroll to position [381, 0]
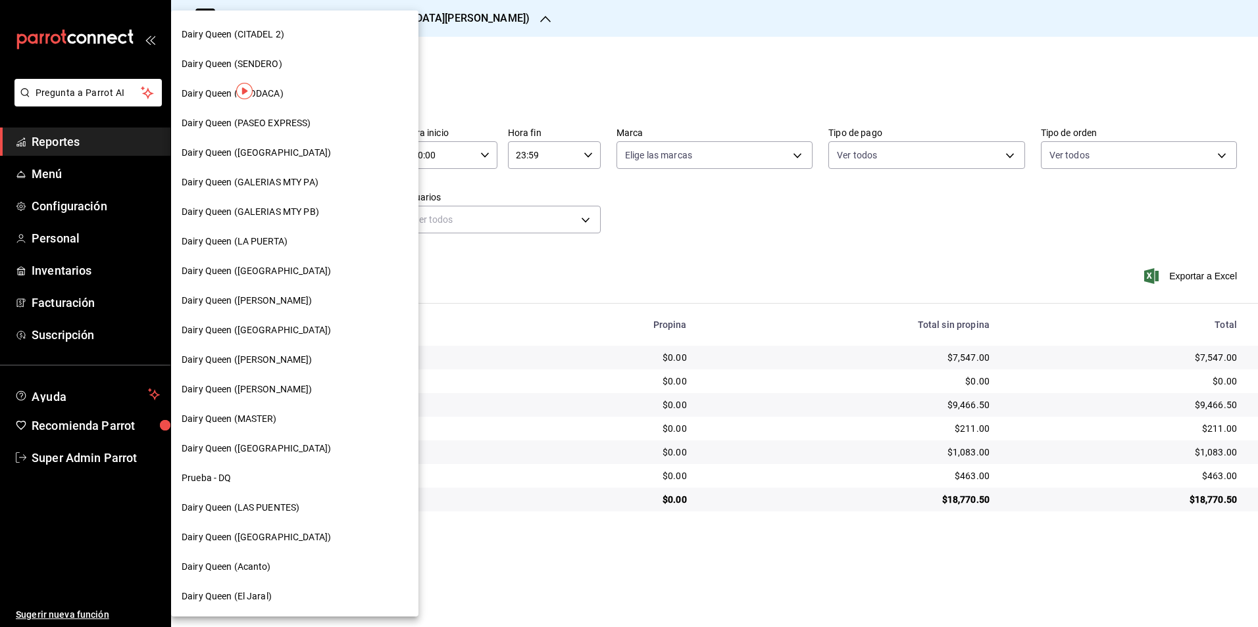
click at [321, 215] on div "Dairy Queen (GALERIAS MTY PB)" at bounding box center [295, 212] width 226 height 14
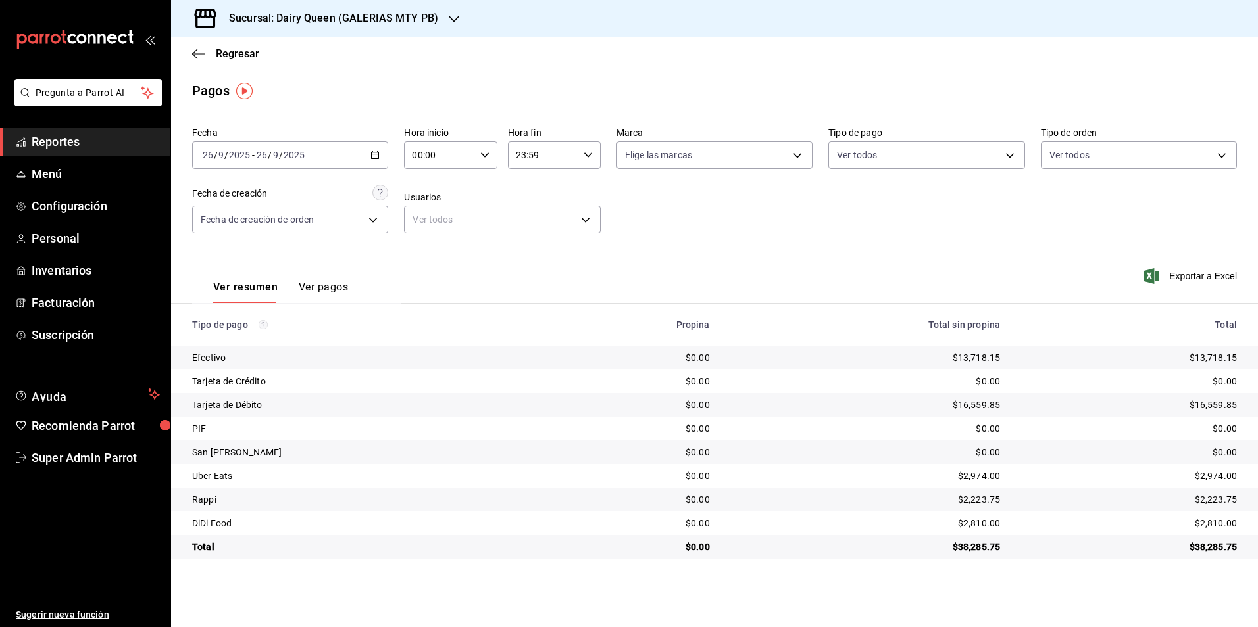
click at [331, 31] on div "Sucursal: Dairy Queen (GALERIAS MTY PB)" at bounding box center [323, 18] width 283 height 37
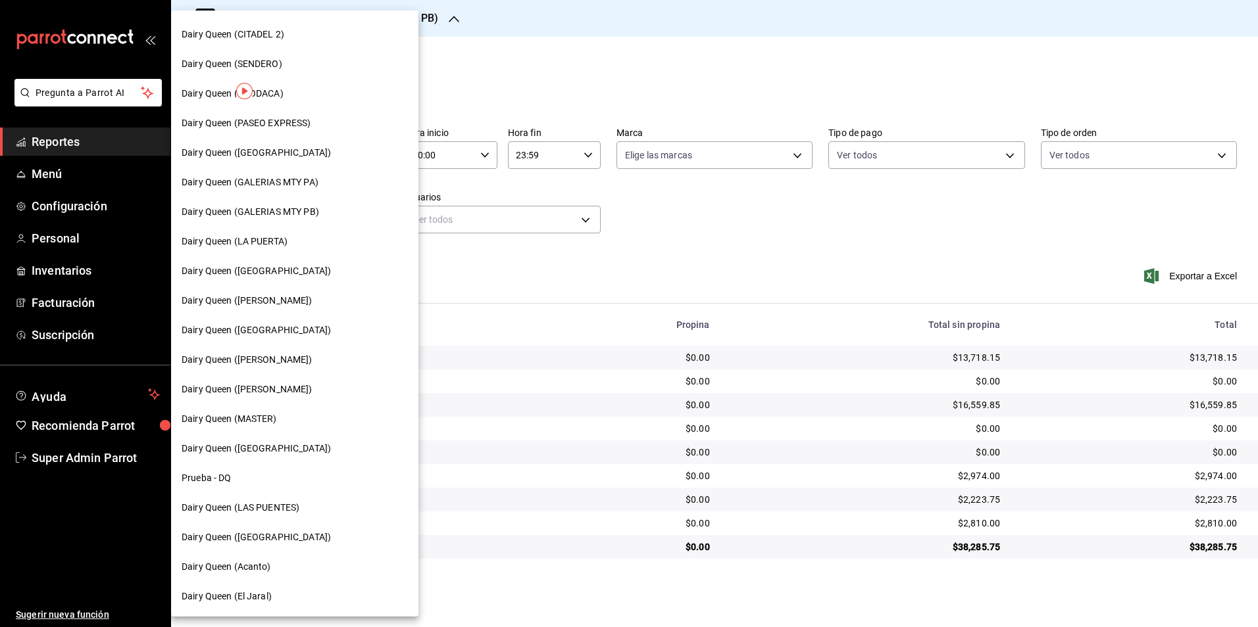
click at [296, 185] on span "Dairy Queen (GALERIAS MTY PA)" at bounding box center [250, 183] width 137 height 14
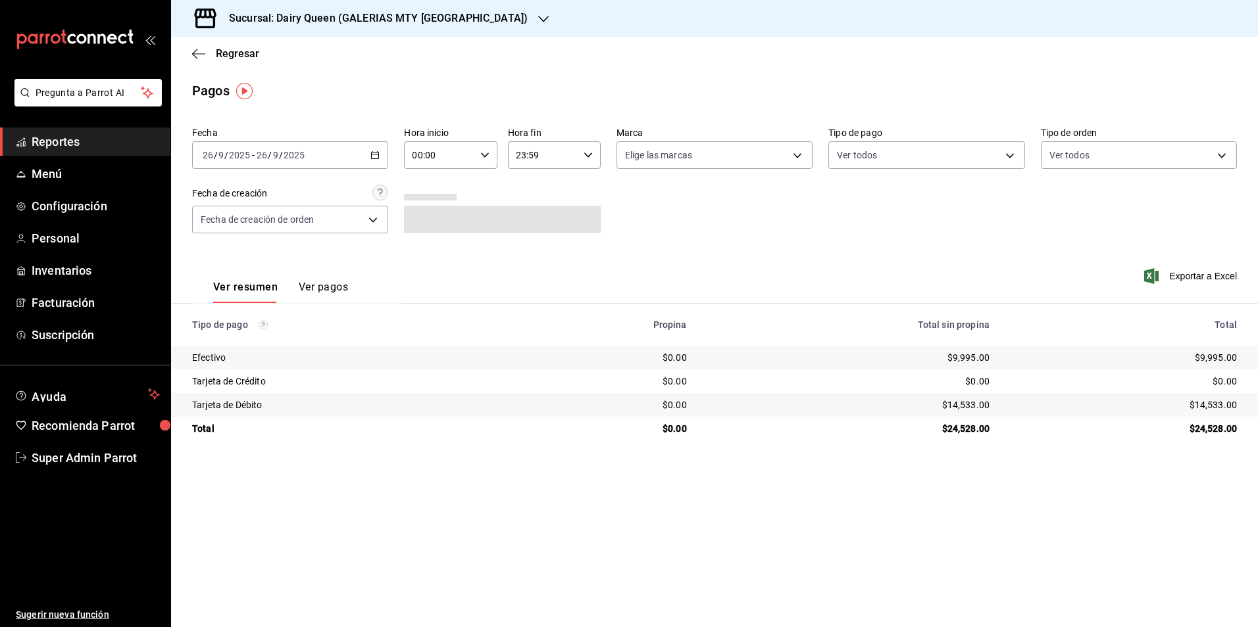
click at [355, 20] on h3 "Sucursal: Dairy Queen (GALERIAS MTY [GEOGRAPHIC_DATA])" at bounding box center [372, 19] width 309 height 16
click at [268, 18] on div at bounding box center [629, 313] width 1258 height 627
click at [538, 20] on icon "button" at bounding box center [543, 19] width 11 height 11
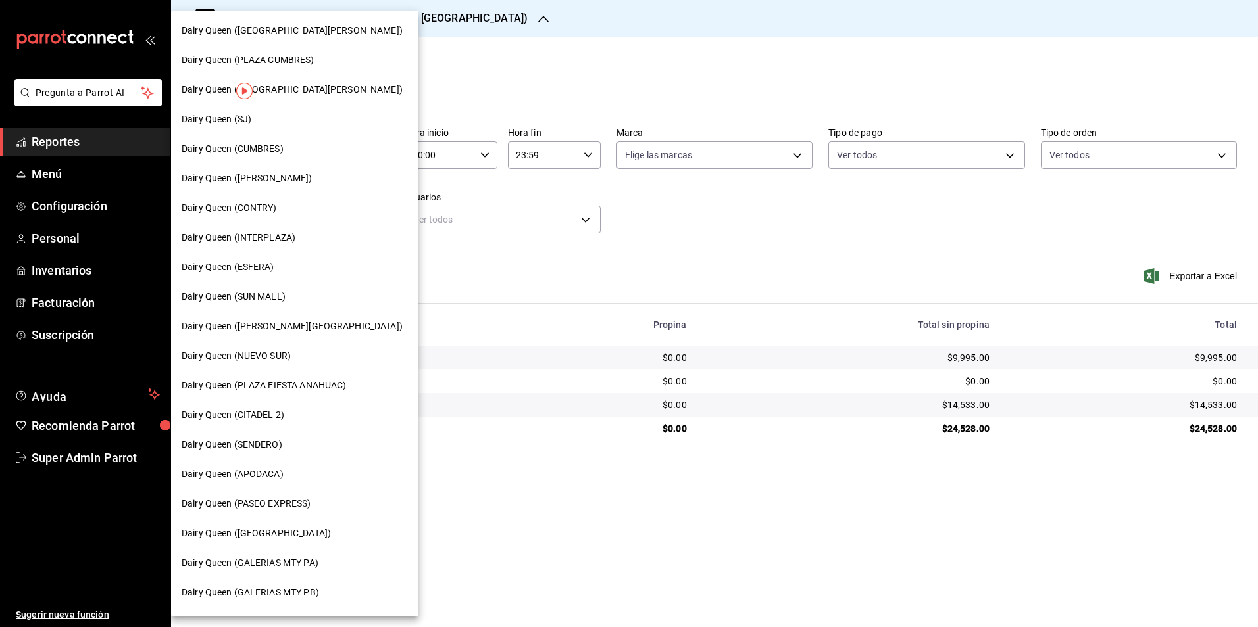
click at [264, 296] on span "Dairy Queen (SUN MALL)" at bounding box center [234, 297] width 104 height 14
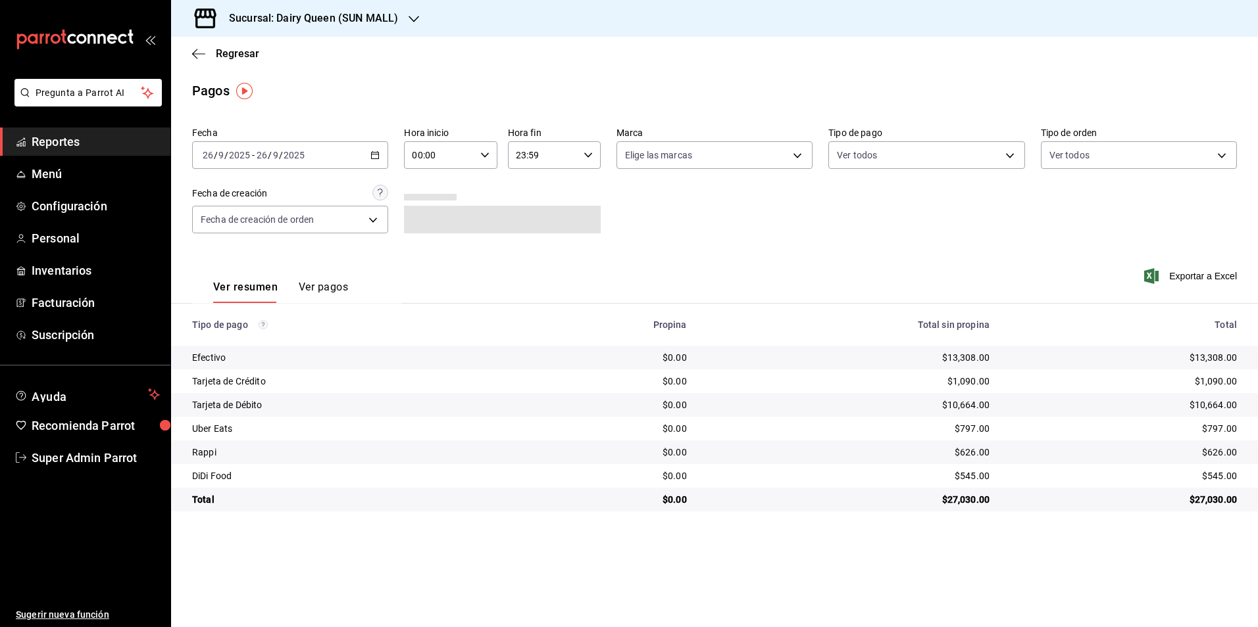
click at [324, 18] on h3 "Sucursal: Dairy Queen (SUN MALL)" at bounding box center [308, 19] width 180 height 16
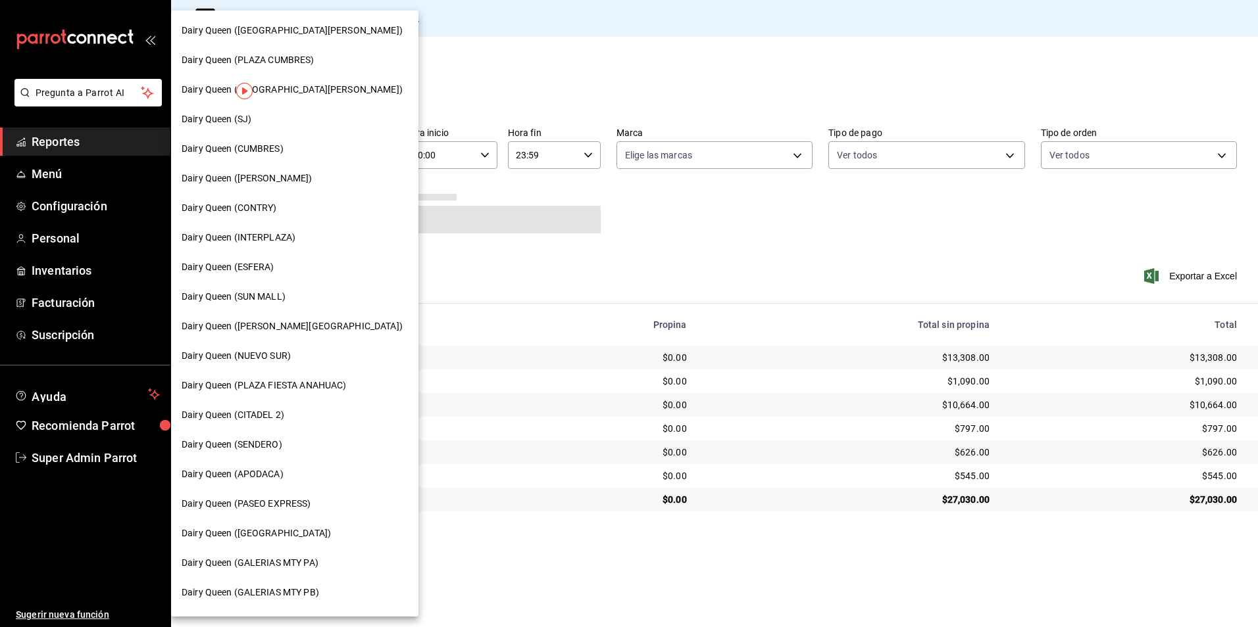
click at [258, 473] on span "Dairy Queen (APODACA)" at bounding box center [233, 475] width 102 height 14
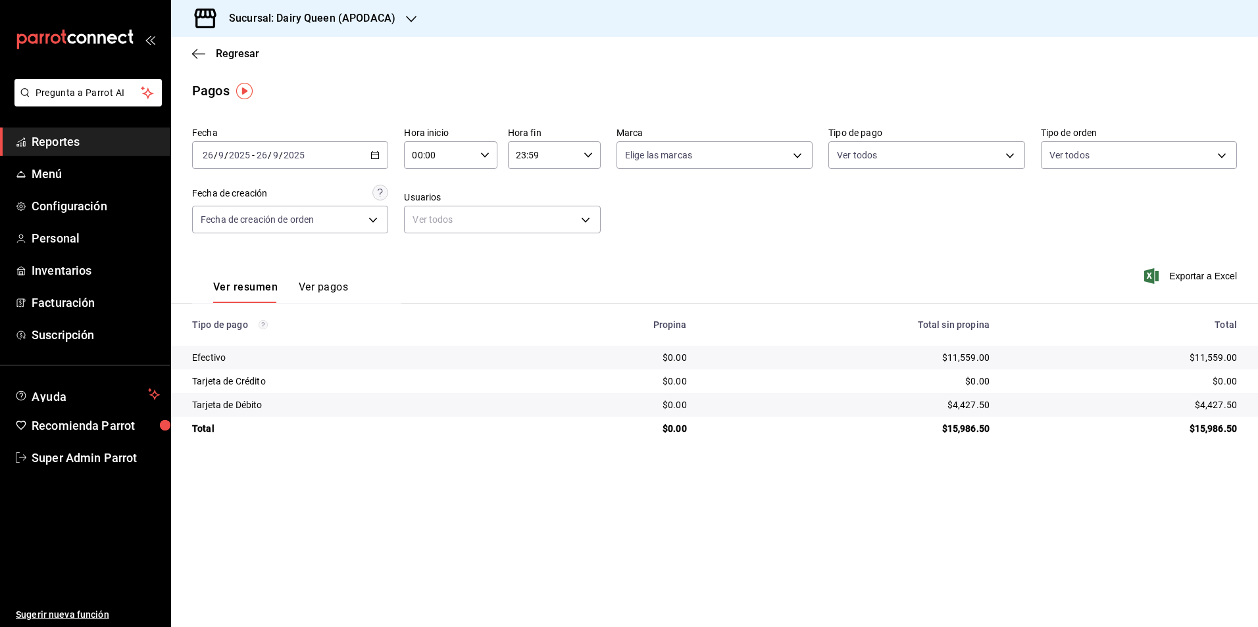
click at [342, 12] on h3 "Sucursal: Dairy Queen (APODACA)" at bounding box center [306, 19] width 177 height 16
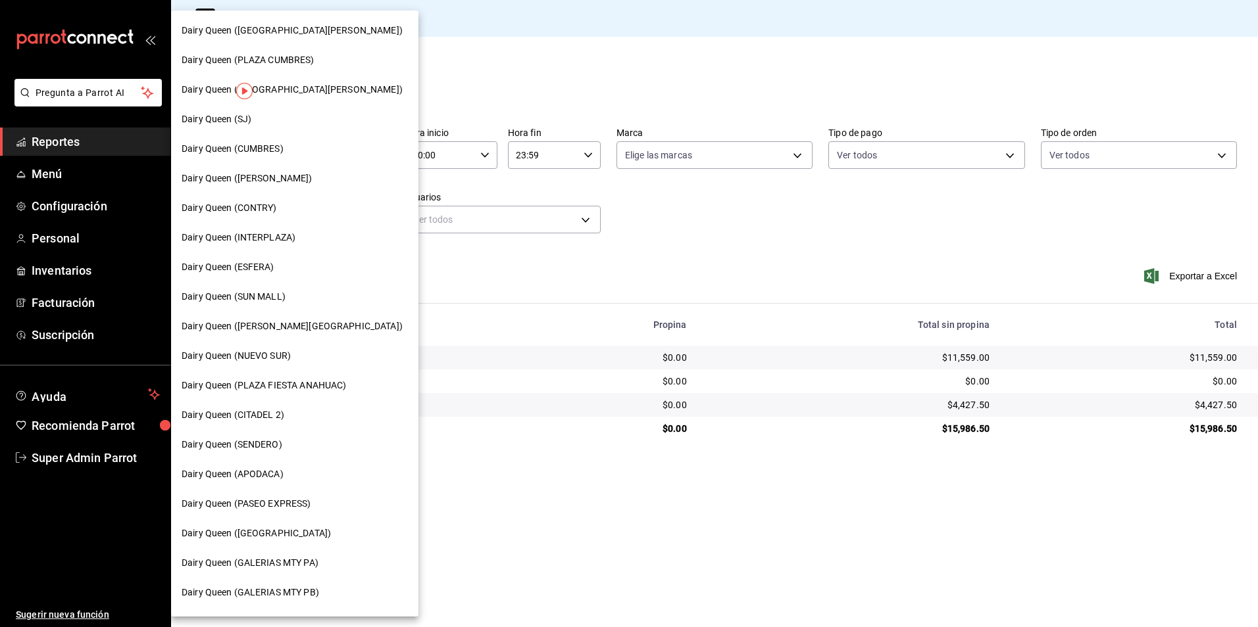
click at [242, 355] on span "Dairy Queen (NUEVO SUR)" at bounding box center [236, 356] width 109 height 14
